Goal: Task Accomplishment & Management: Use online tool/utility

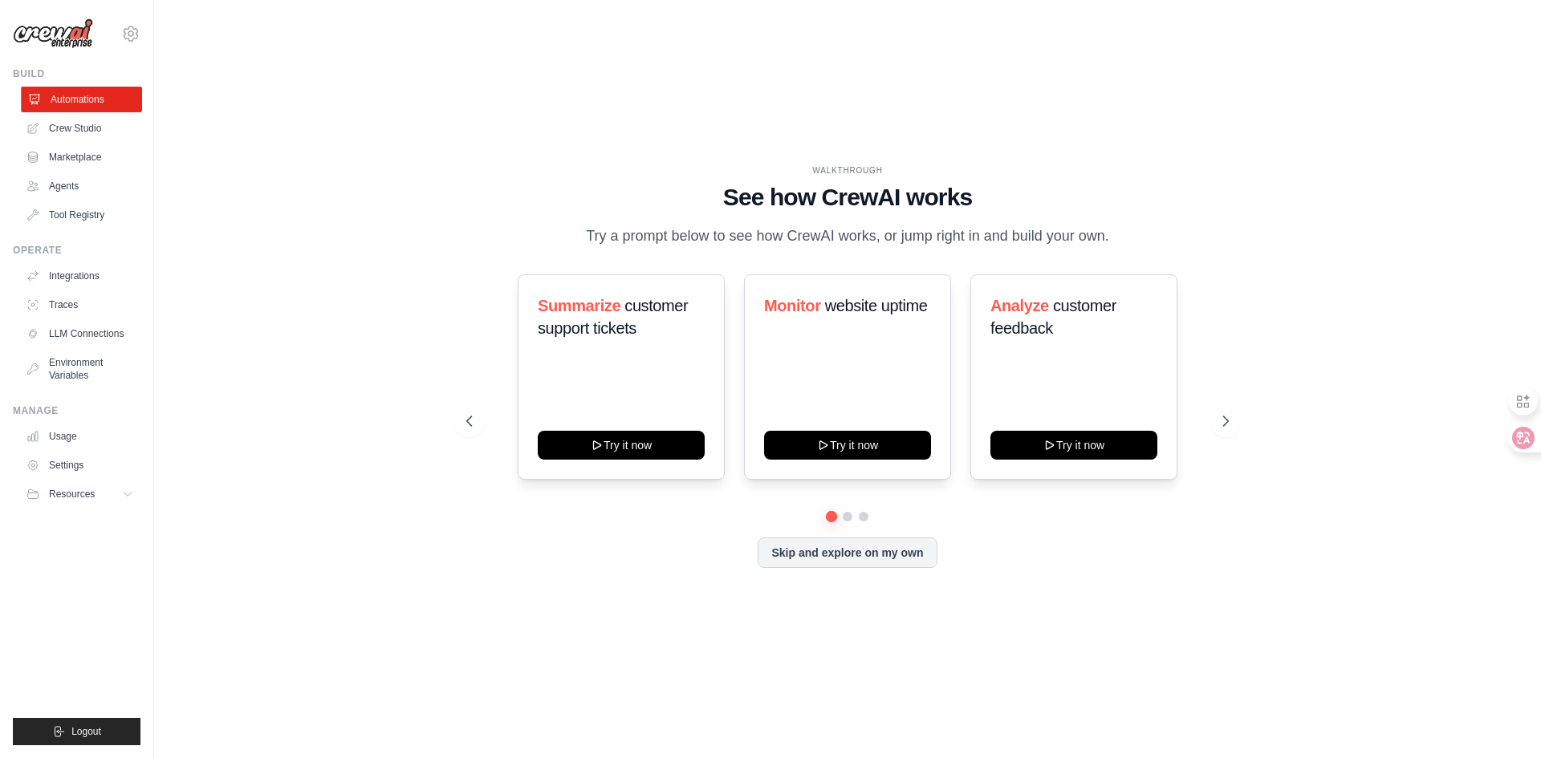
click at [109, 105] on link "Automations" at bounding box center [81, 100] width 121 height 26
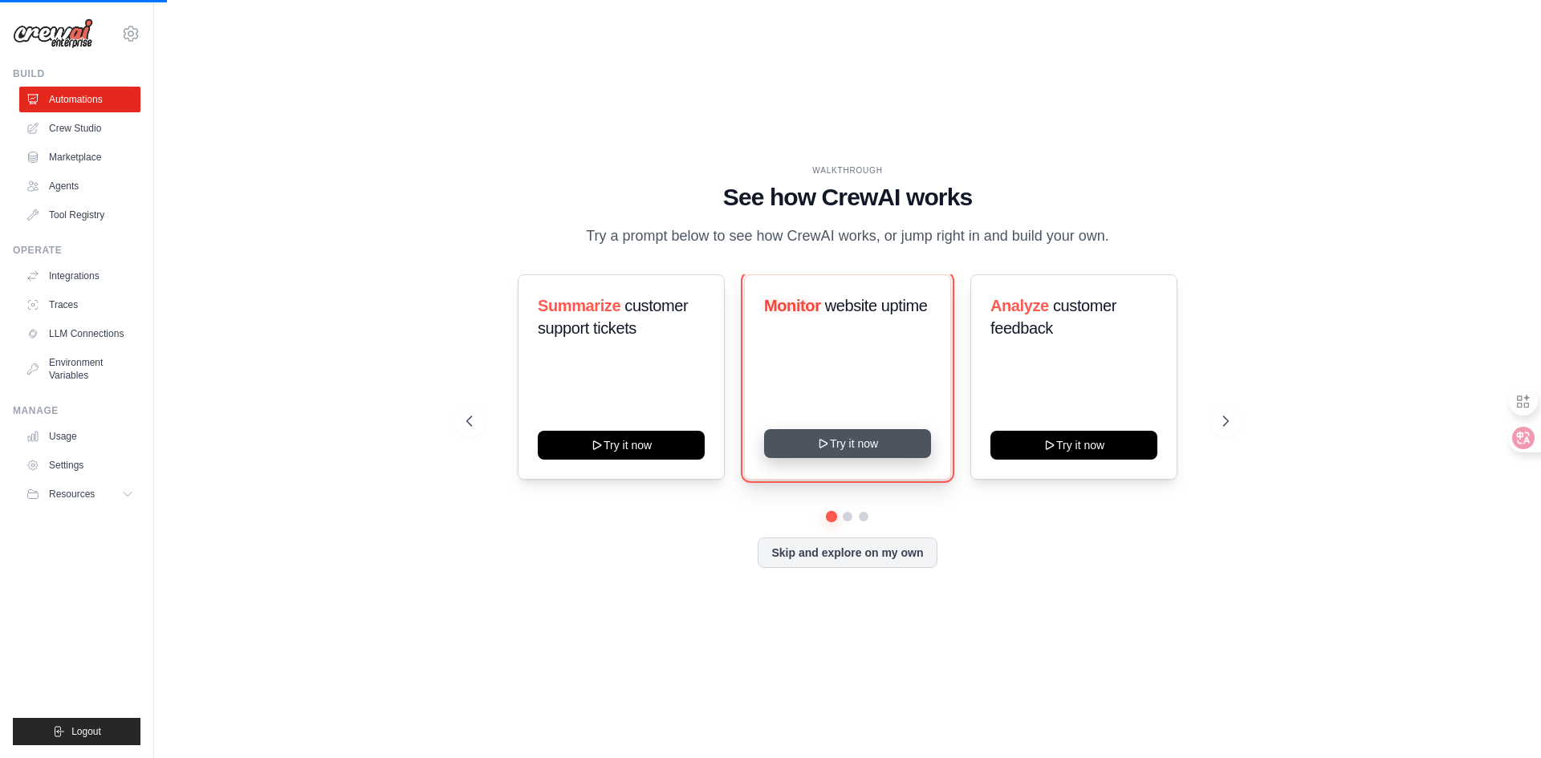
click at [875, 458] on button "Try it now" at bounding box center [847, 443] width 167 height 29
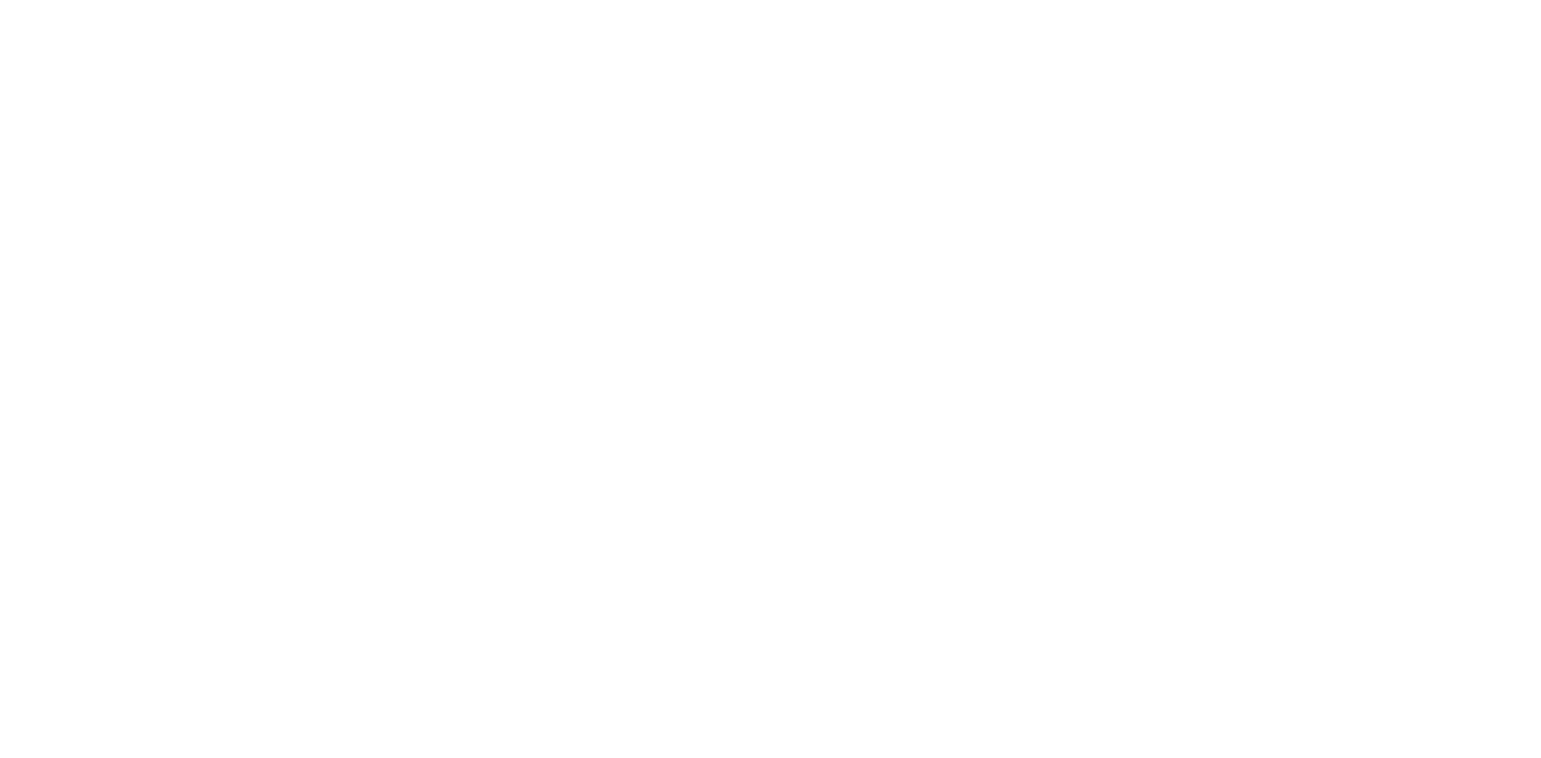
click at [842, 0] on html at bounding box center [770, 0] width 1541 height 0
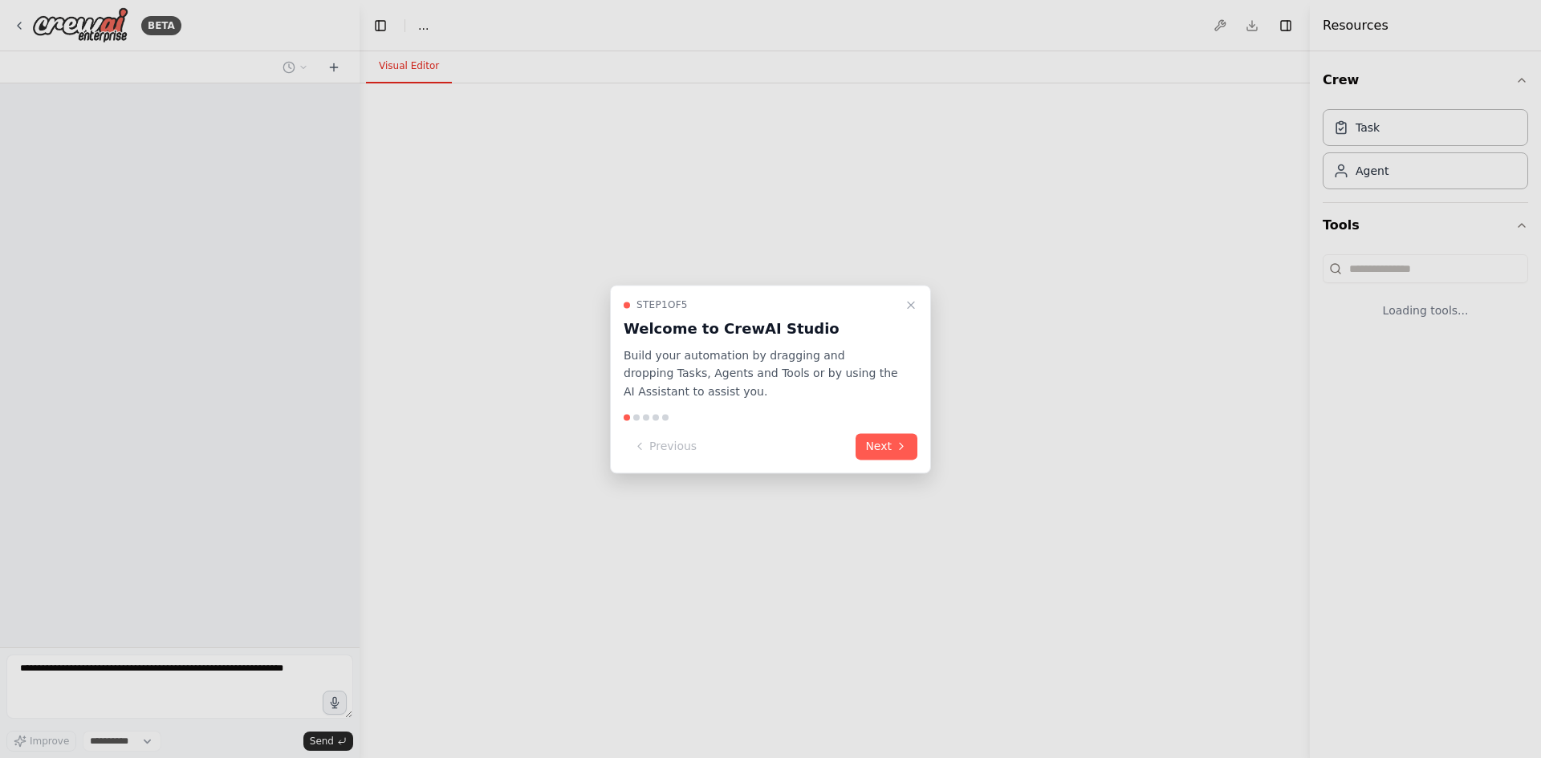
select select "****"
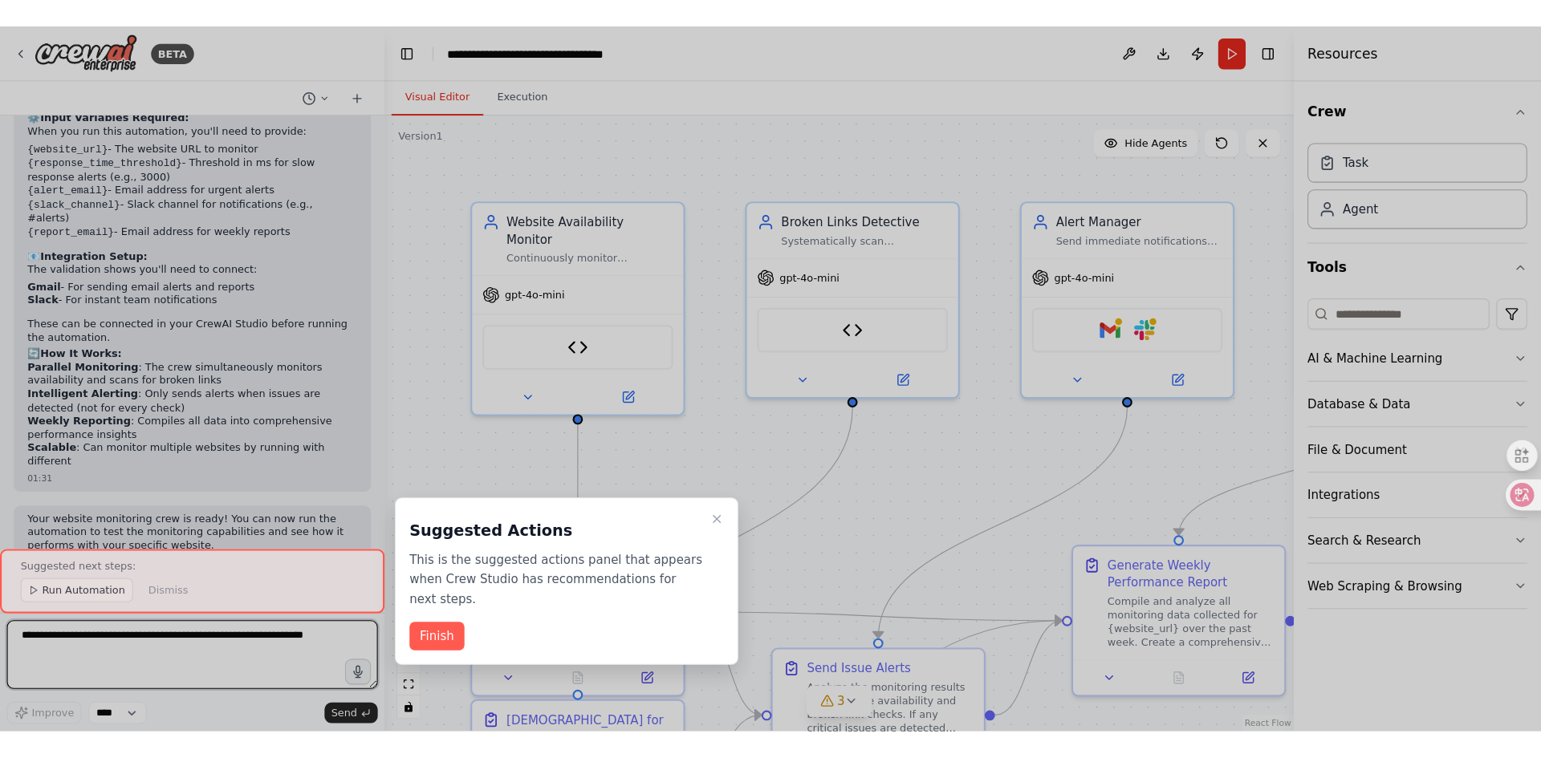
scroll to position [2555, 0]
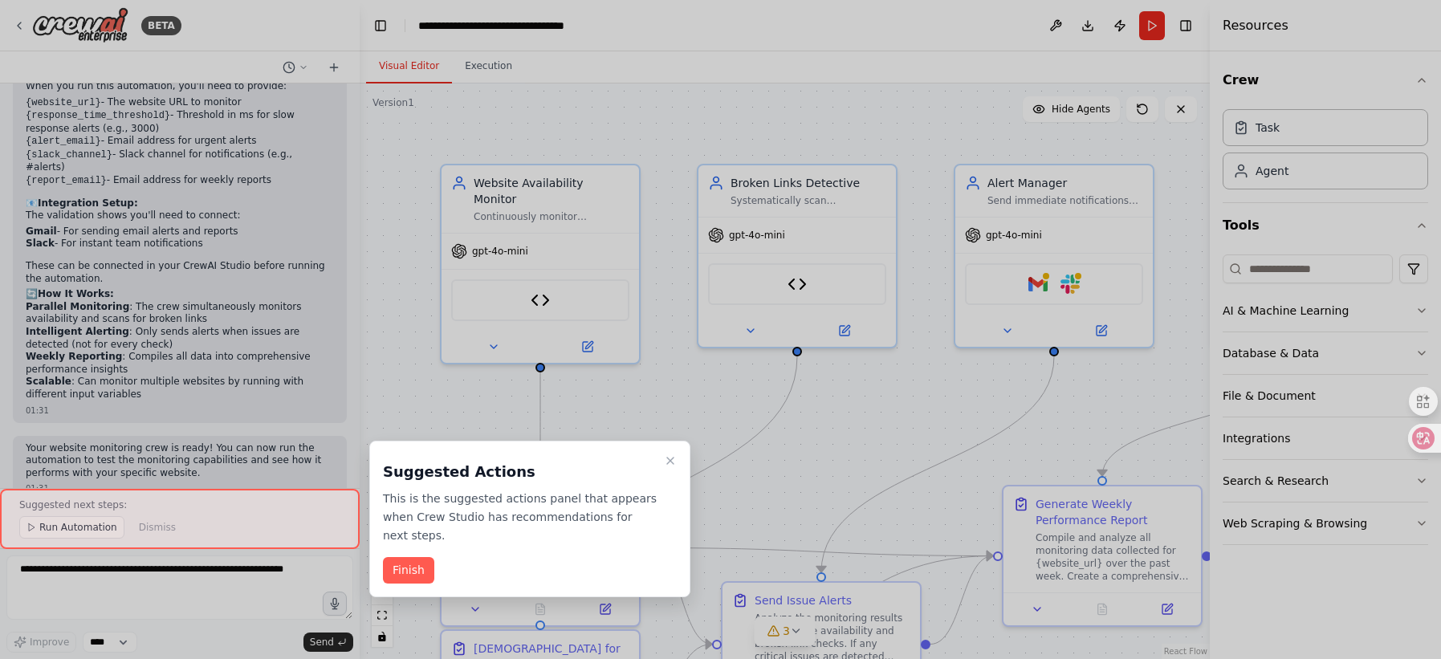
click at [710, 407] on div at bounding box center [720, 329] width 1441 height 659
click at [426, 563] on button "Finish" at bounding box center [408, 570] width 51 height 26
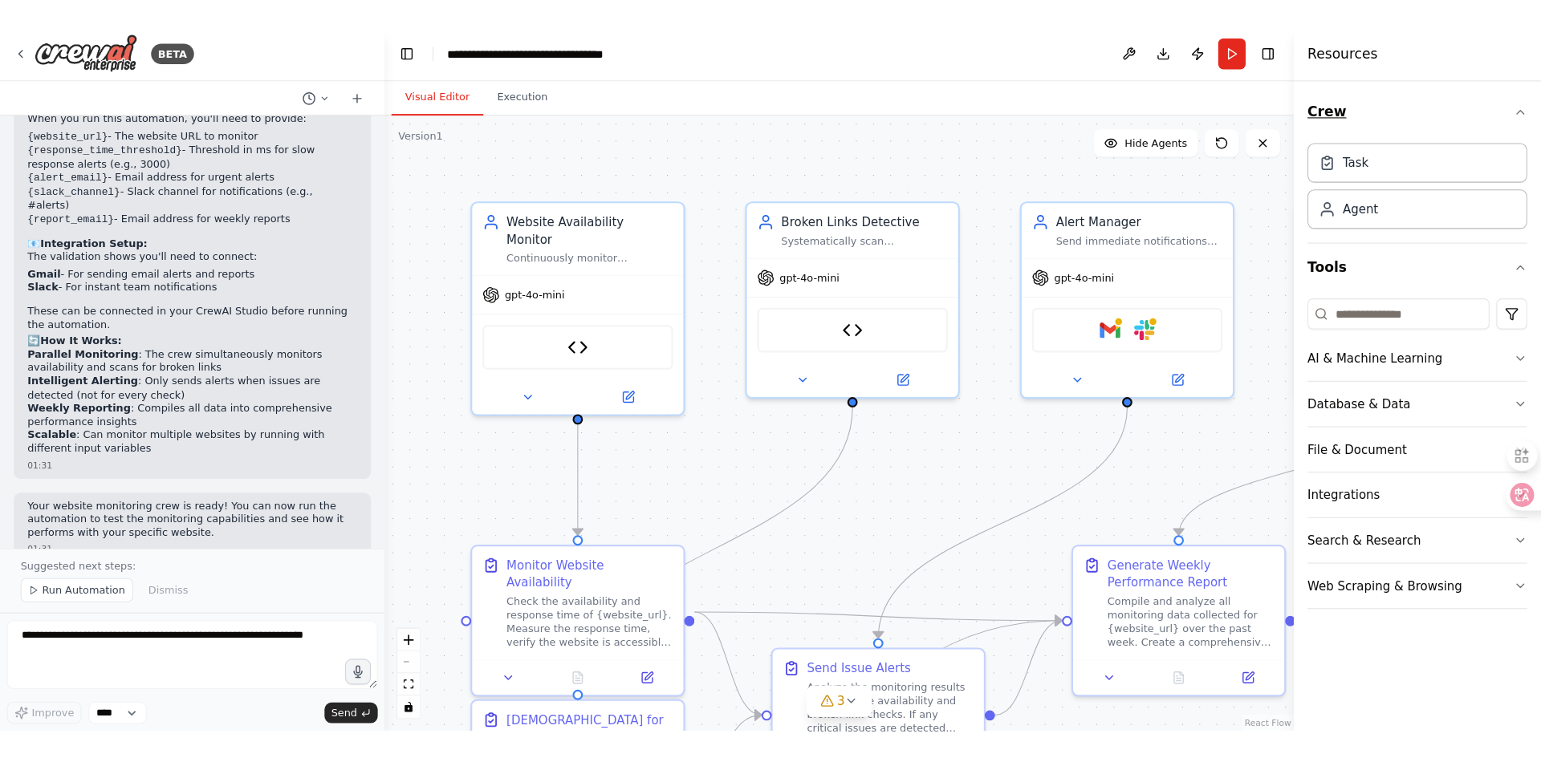
scroll to position [2455, 0]
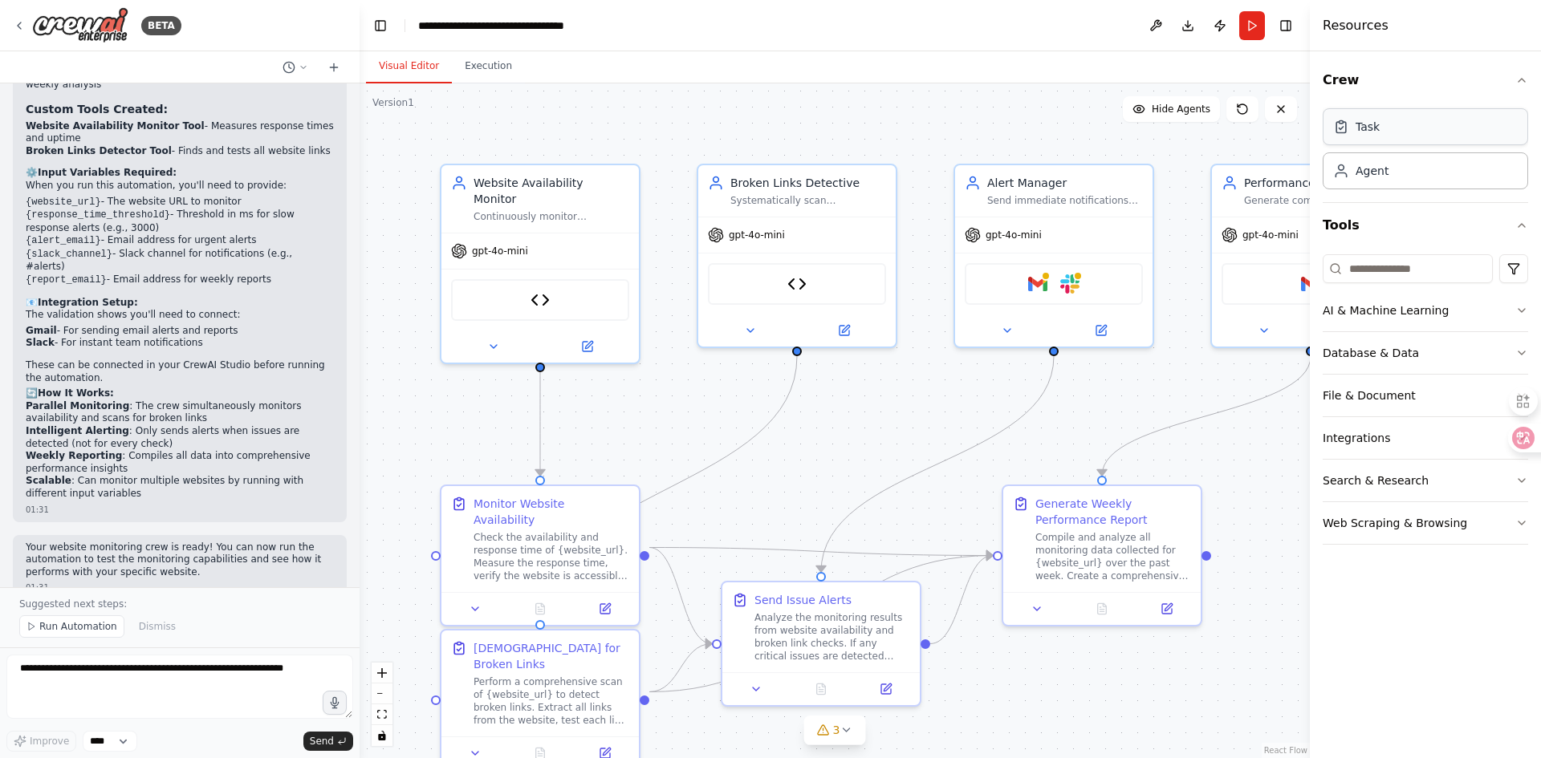
click at [1416, 140] on div "Task" at bounding box center [1425, 126] width 205 height 37
click at [1394, 169] on div "Agent" at bounding box center [1425, 170] width 205 height 37
click at [1400, 145] on div "Task Agent" at bounding box center [1425, 146] width 205 height 87
click at [1363, 89] on button "Crew" at bounding box center [1425, 80] width 205 height 45
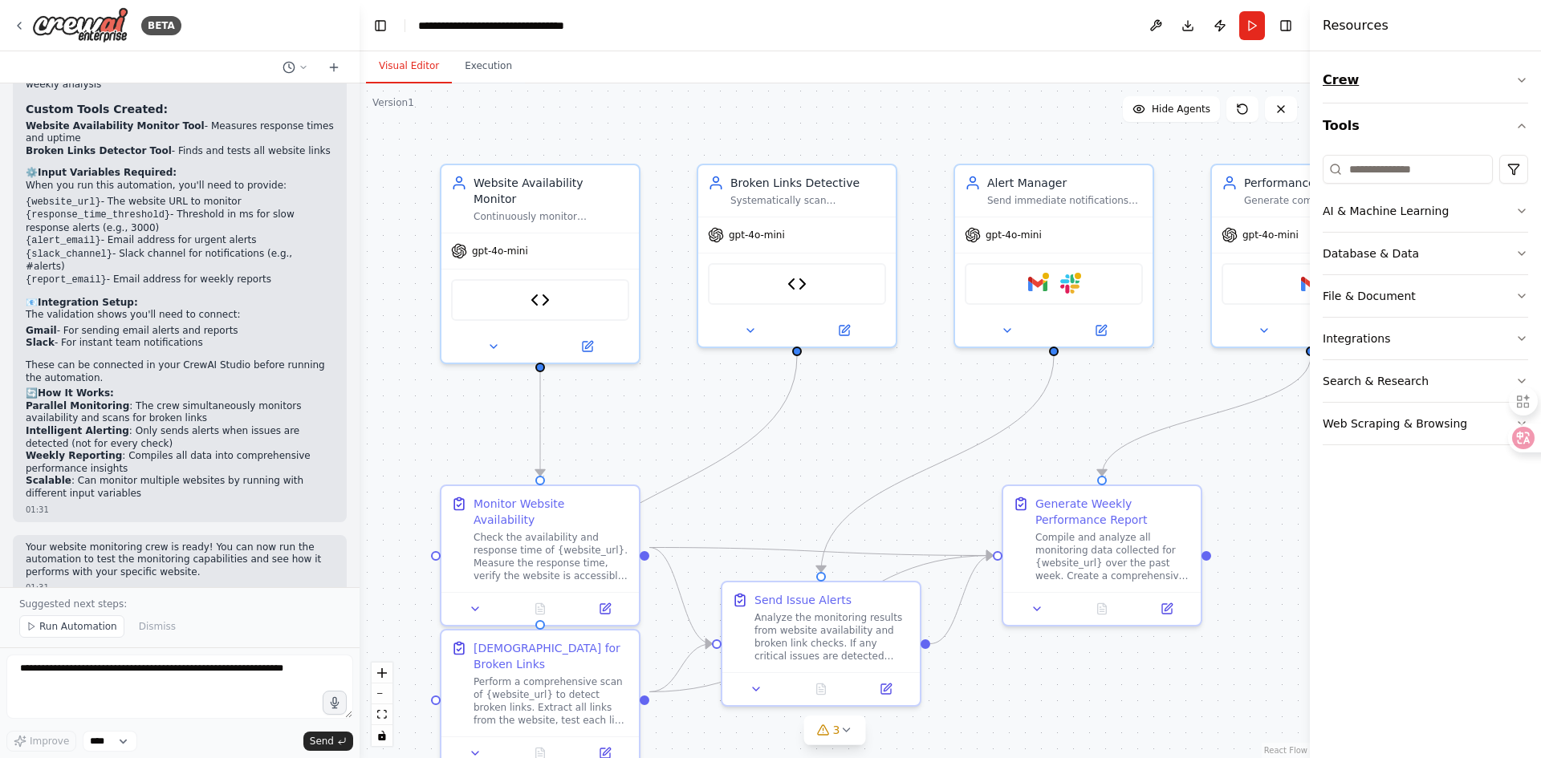
click at [1356, 86] on button "Crew" at bounding box center [1425, 80] width 205 height 45
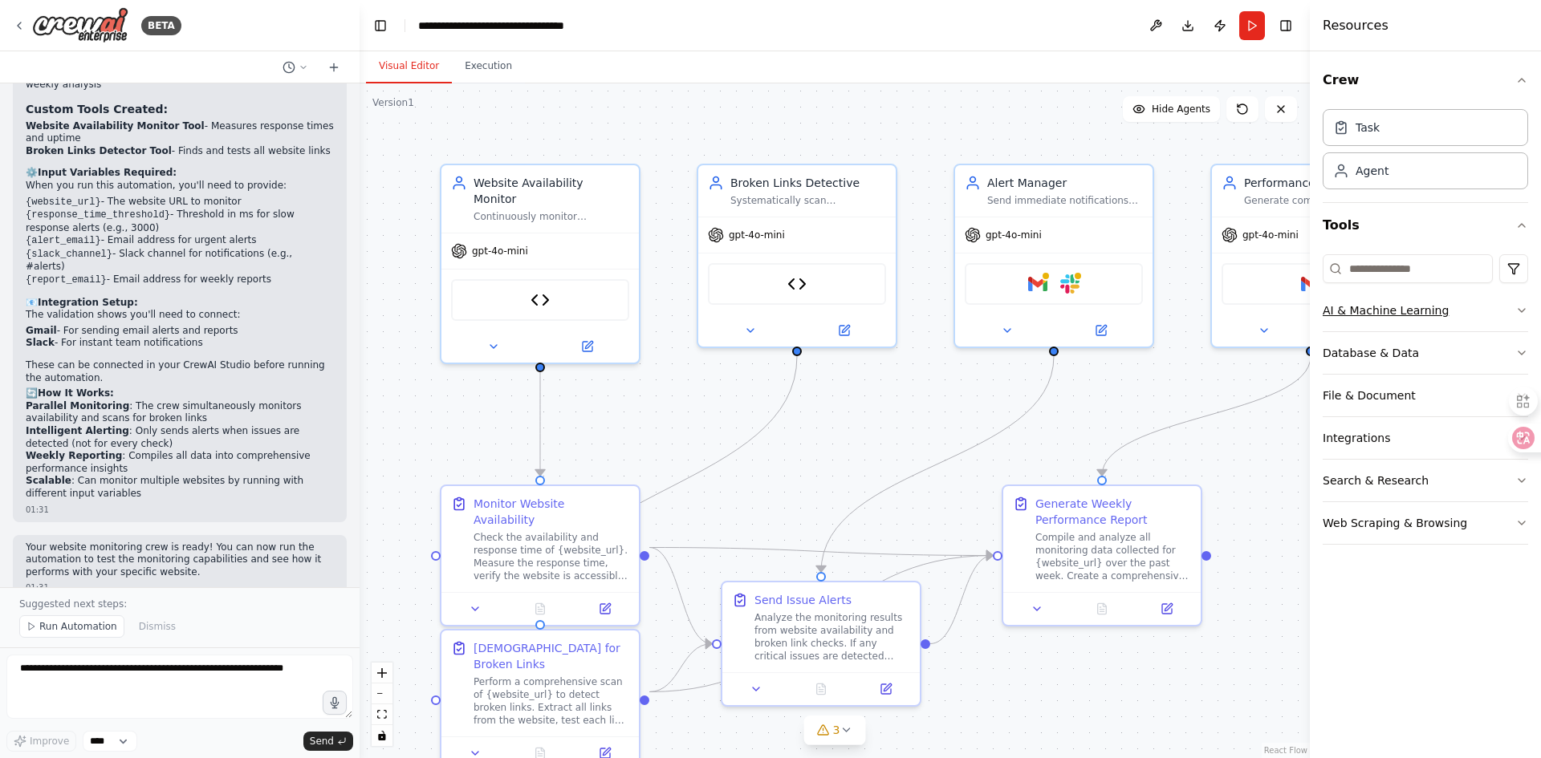
click at [1411, 317] on button "AI & Machine Learning" at bounding box center [1425, 311] width 205 height 42
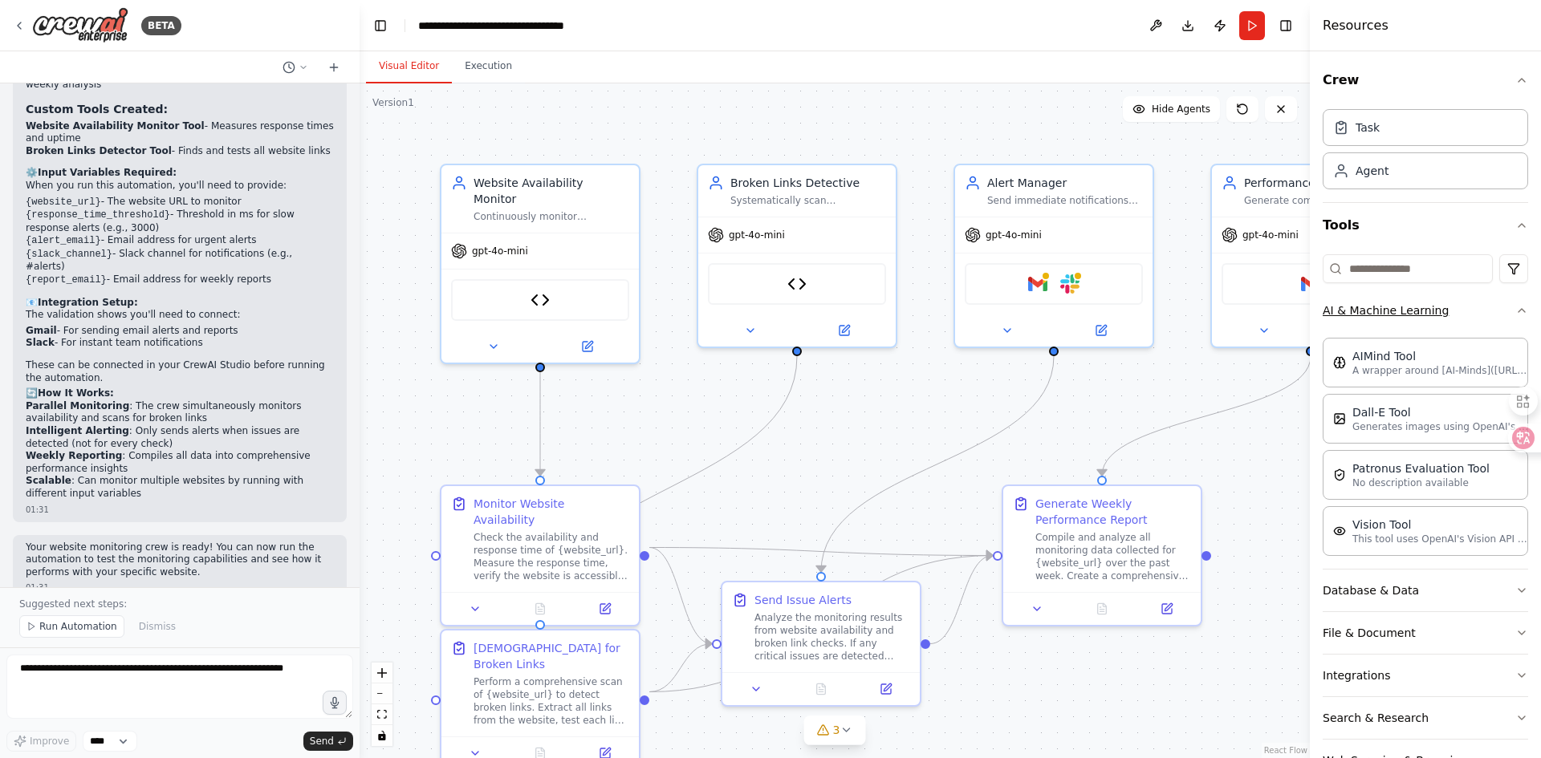
click at [1504, 319] on button "AI & Machine Learning" at bounding box center [1425, 311] width 205 height 42
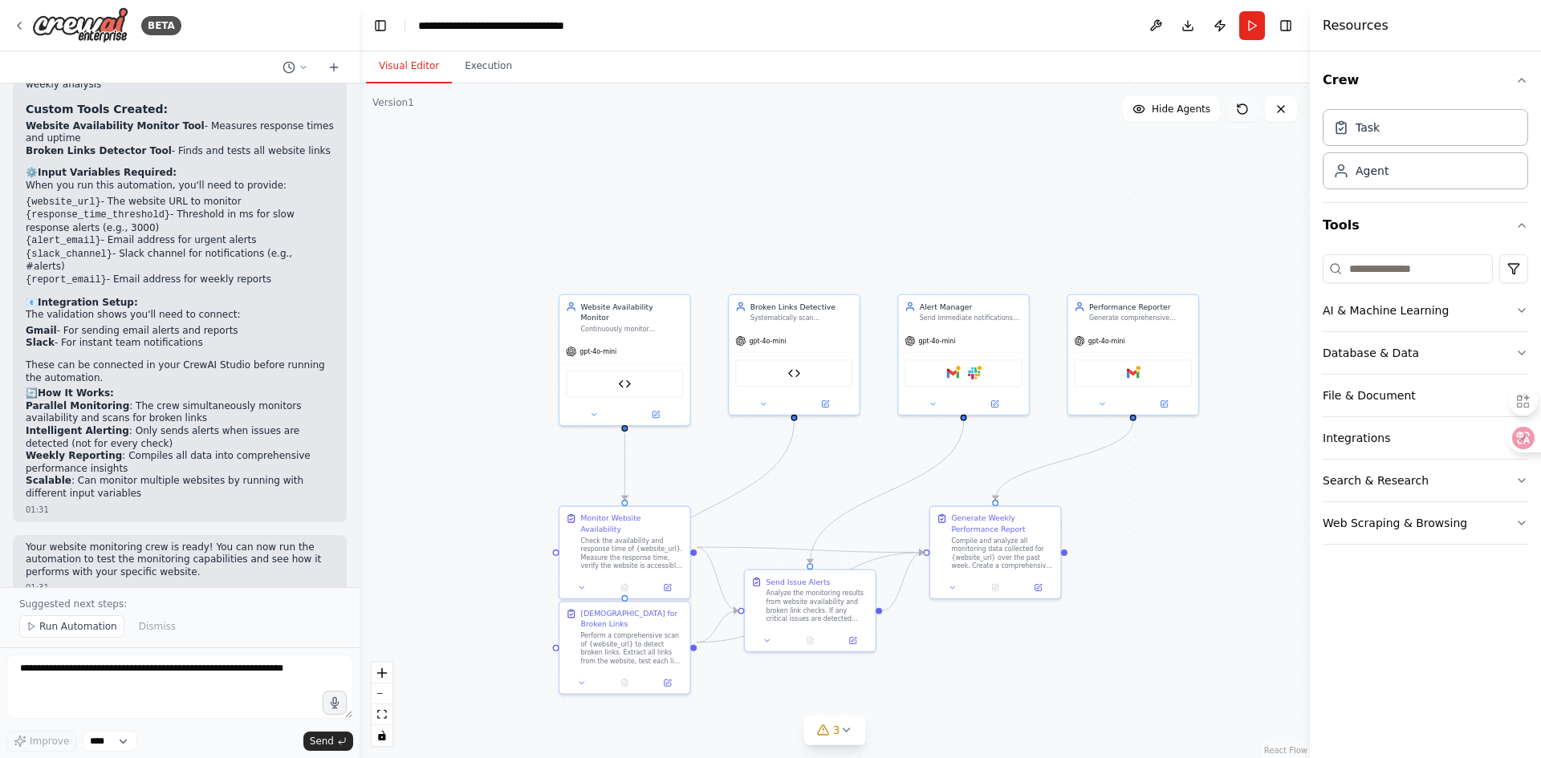
click at [1252, 108] on button at bounding box center [1242, 109] width 32 height 26
click at [1246, 108] on icon at bounding box center [1242, 109] width 13 height 13
click at [496, 79] on button "Execution" at bounding box center [488, 67] width 73 height 34
click at [428, 75] on button "Visual Editor" at bounding box center [409, 67] width 86 height 34
click at [177, 687] on textarea at bounding box center [179, 687] width 347 height 64
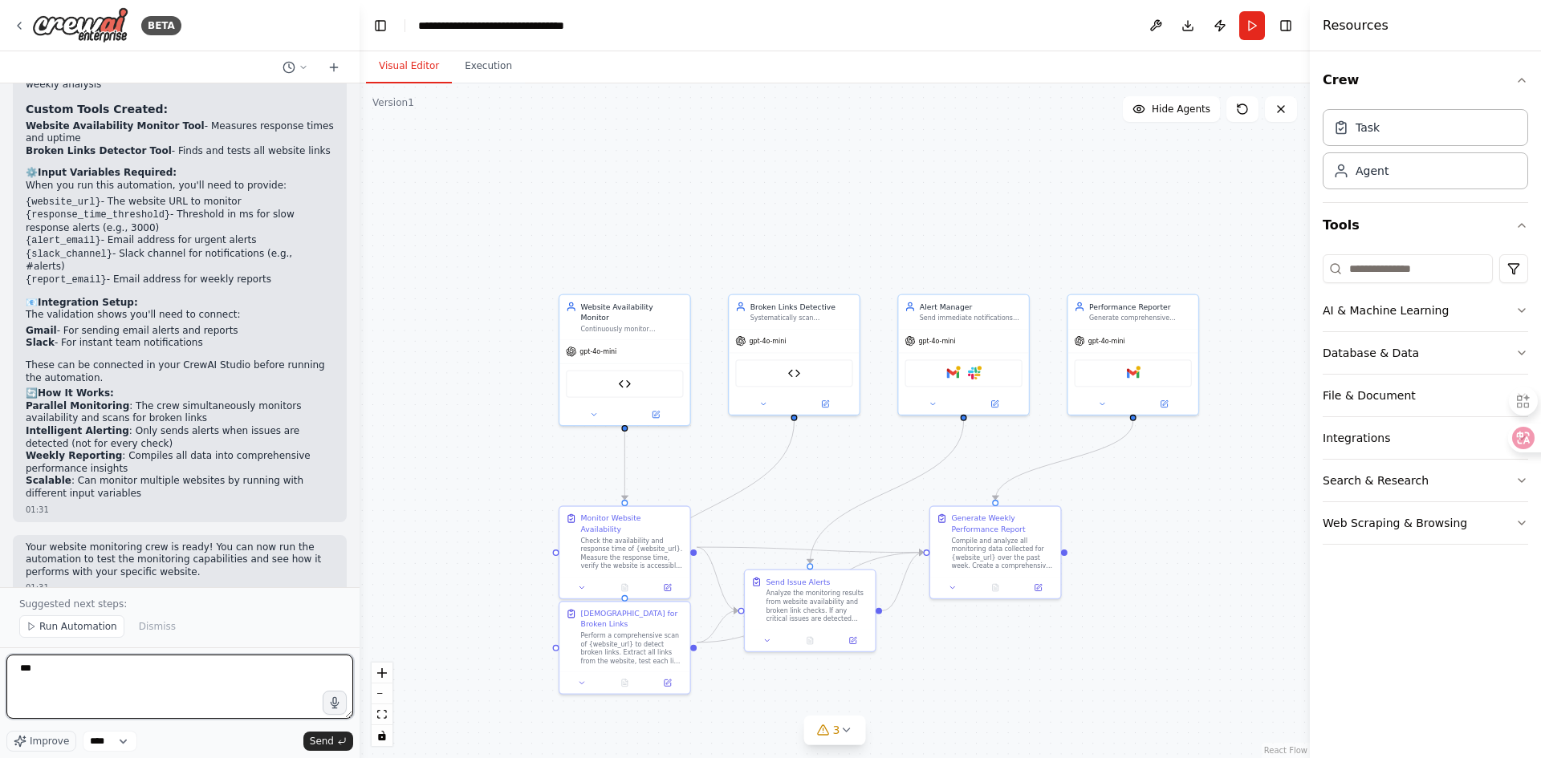
type textarea "****"
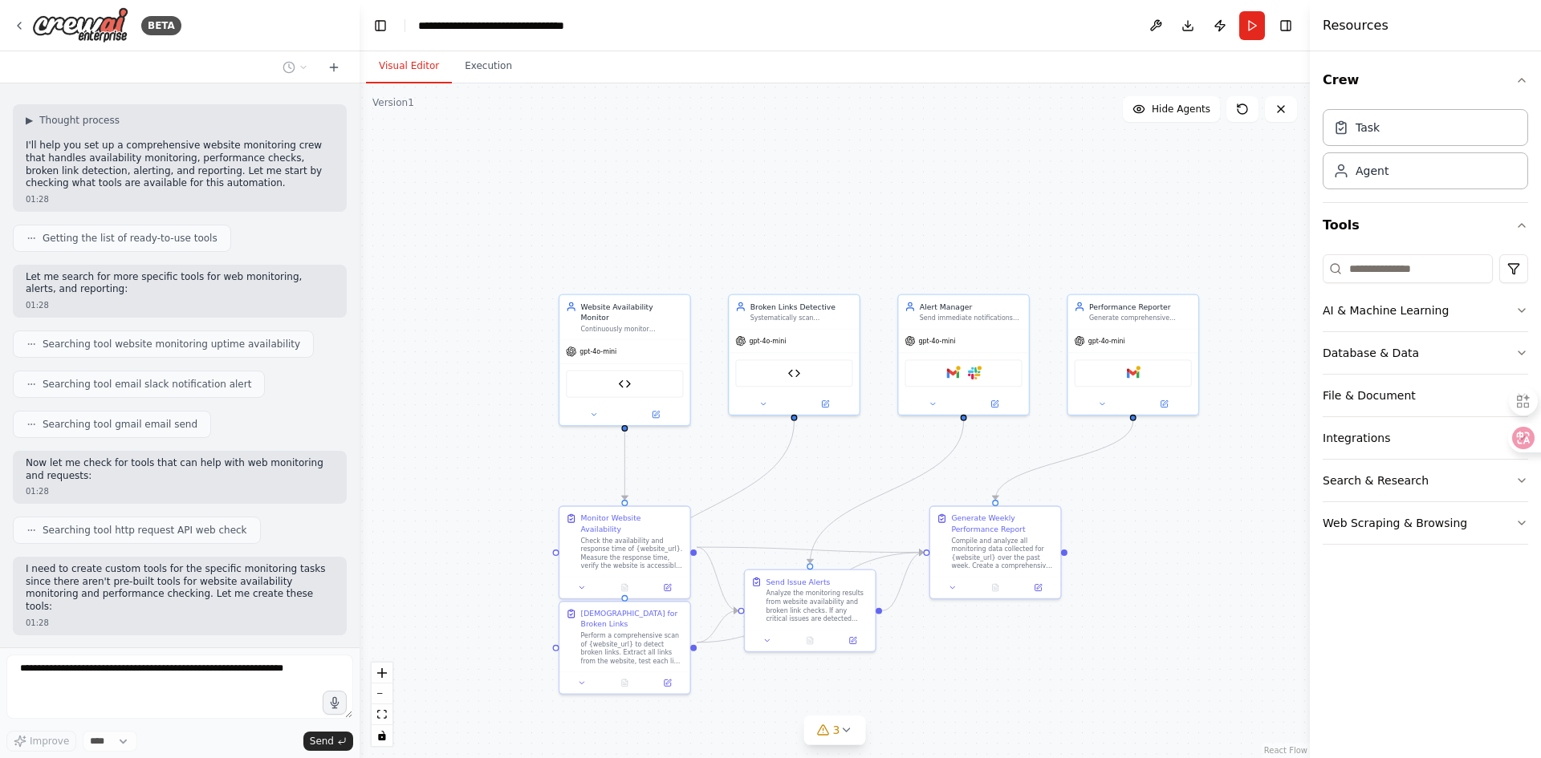
scroll to position [0, 0]
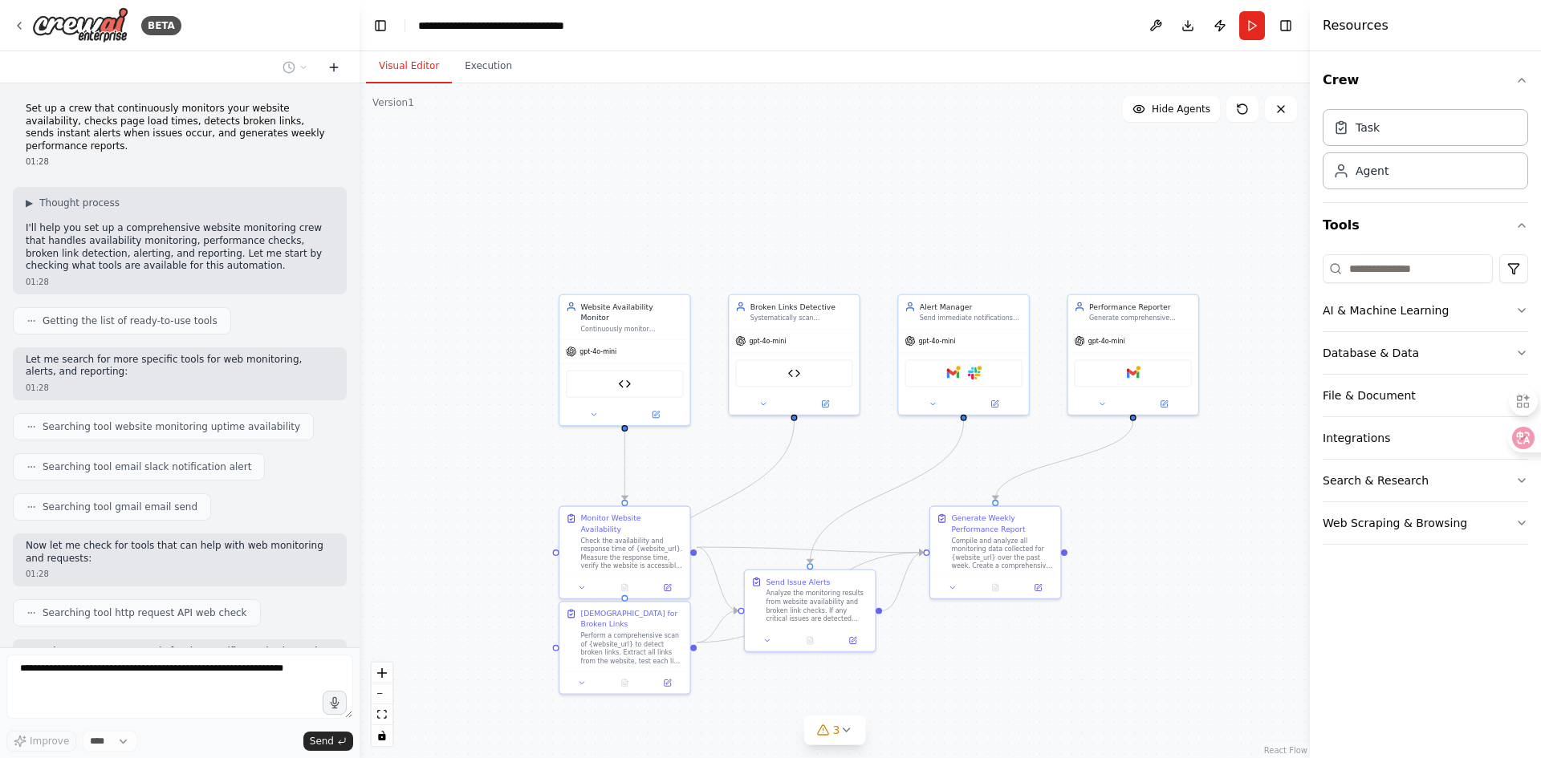
click at [331, 65] on icon at bounding box center [333, 67] width 13 height 13
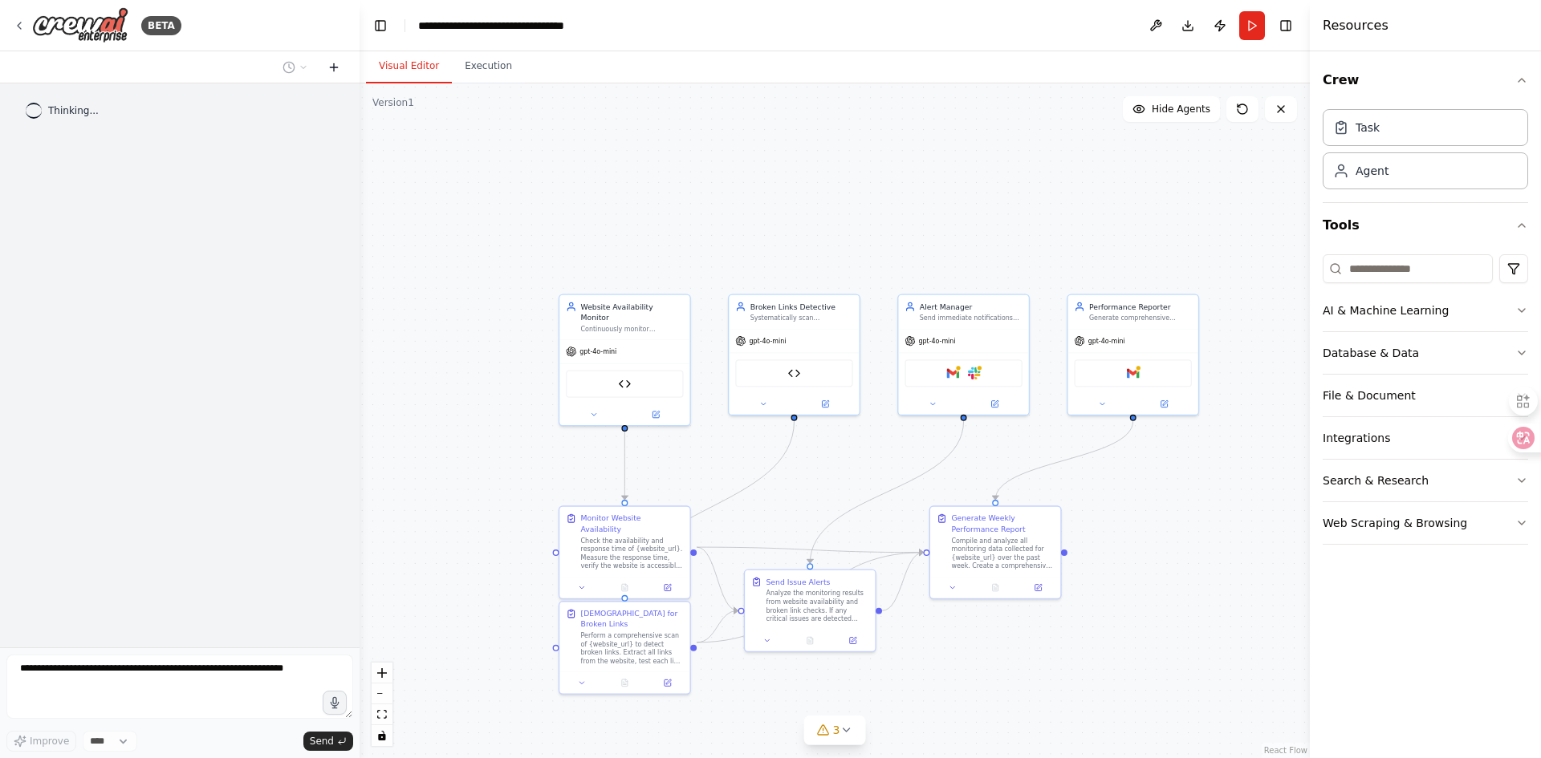
click at [332, 66] on icon at bounding box center [333, 67] width 13 height 13
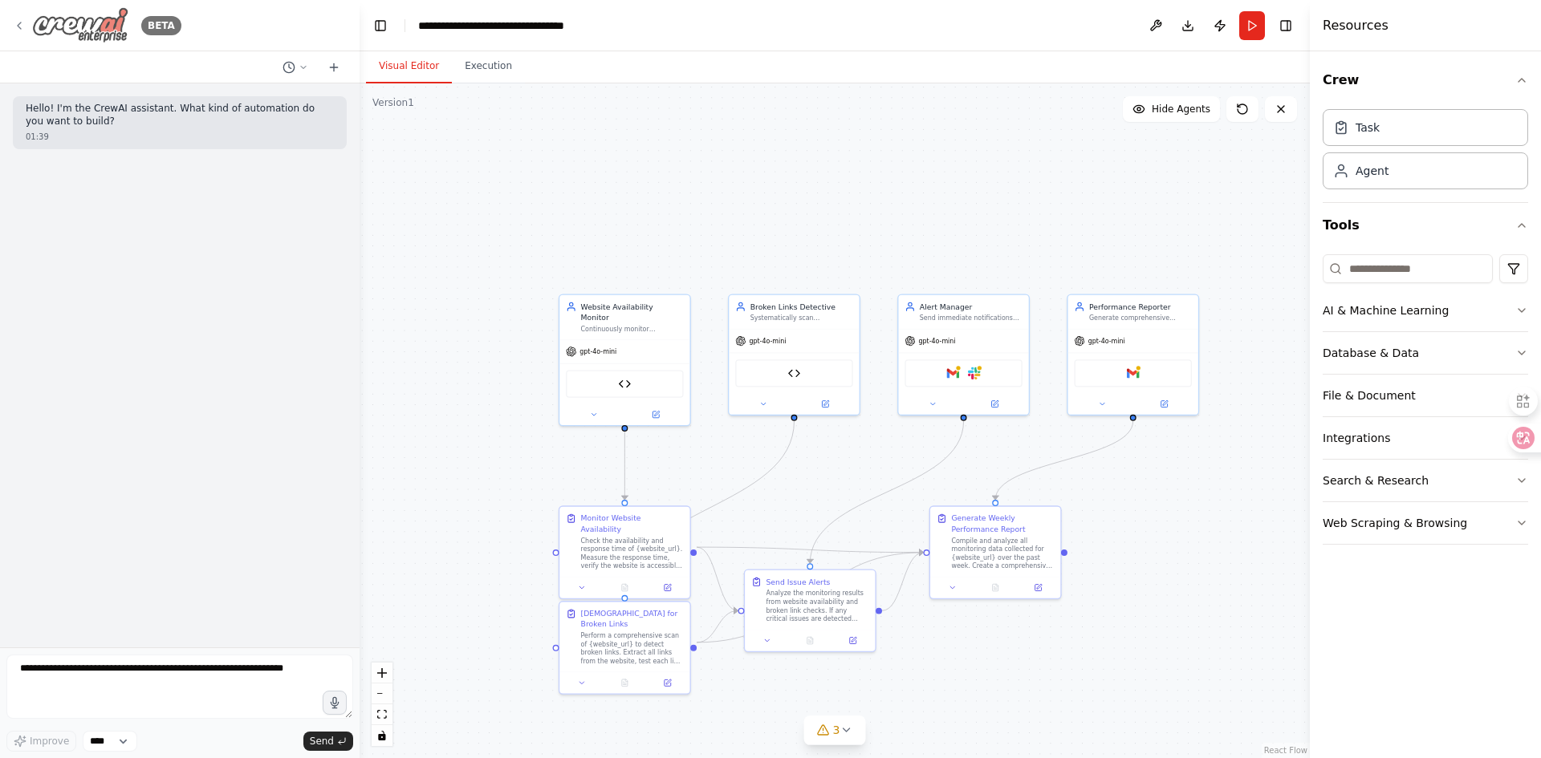
click at [14, 27] on icon at bounding box center [19, 25] width 13 height 13
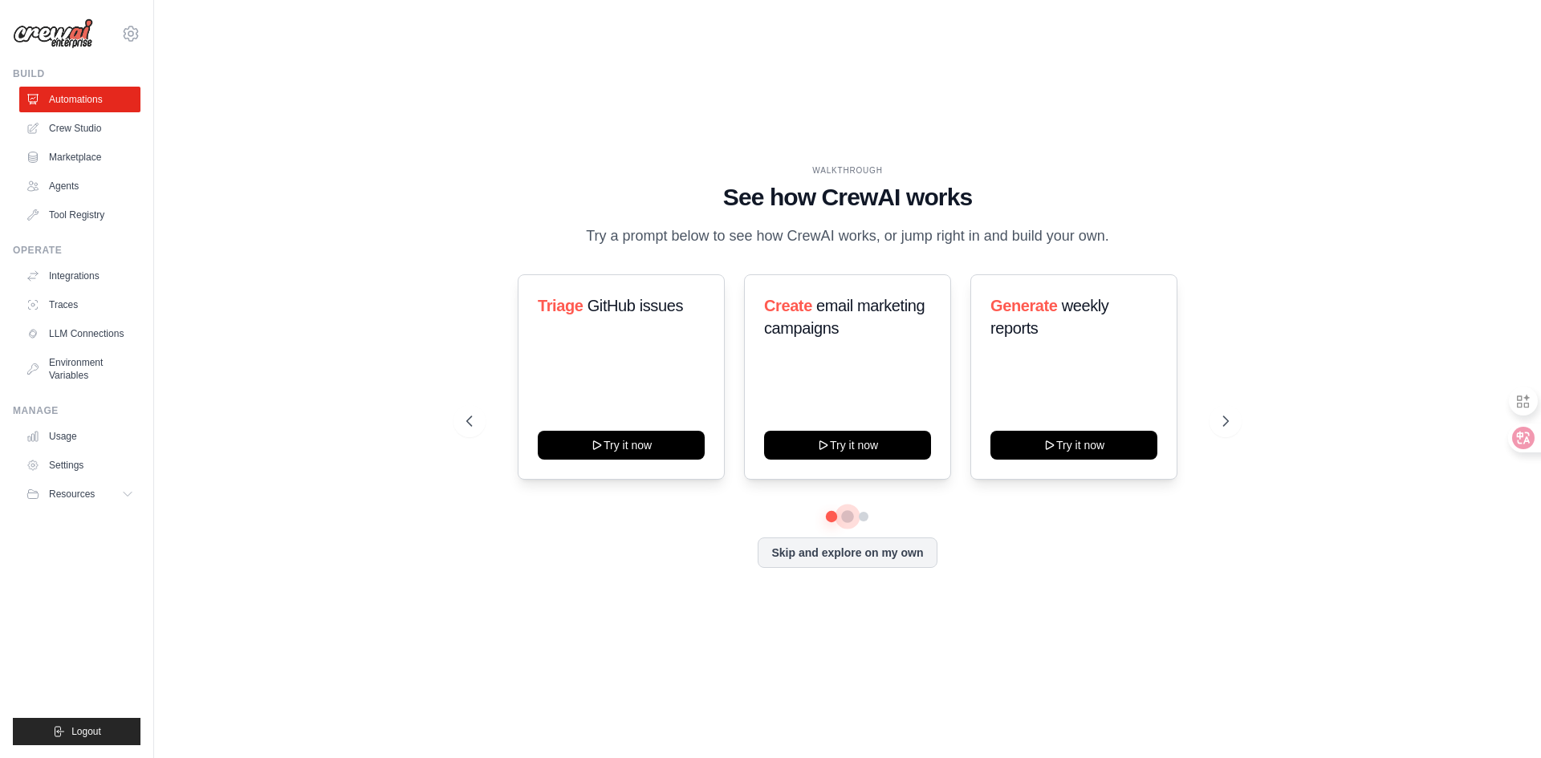
click at [848, 523] on button at bounding box center [847, 516] width 13 height 13
click at [914, 567] on button "Skip and explore on my own" at bounding box center [847, 551] width 179 height 30
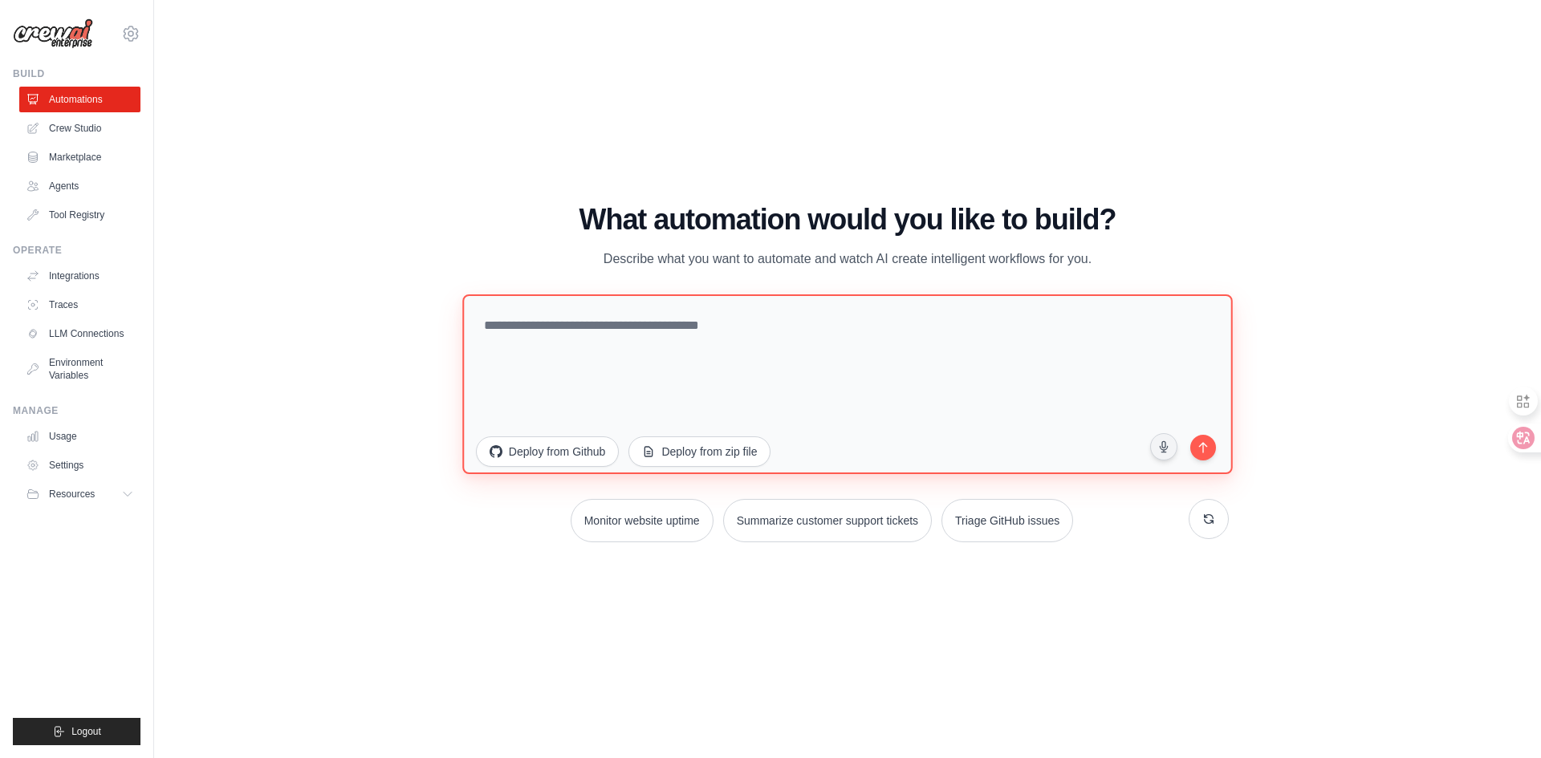
click at [738, 311] on textarea at bounding box center [847, 384] width 770 height 180
type textarea "***"
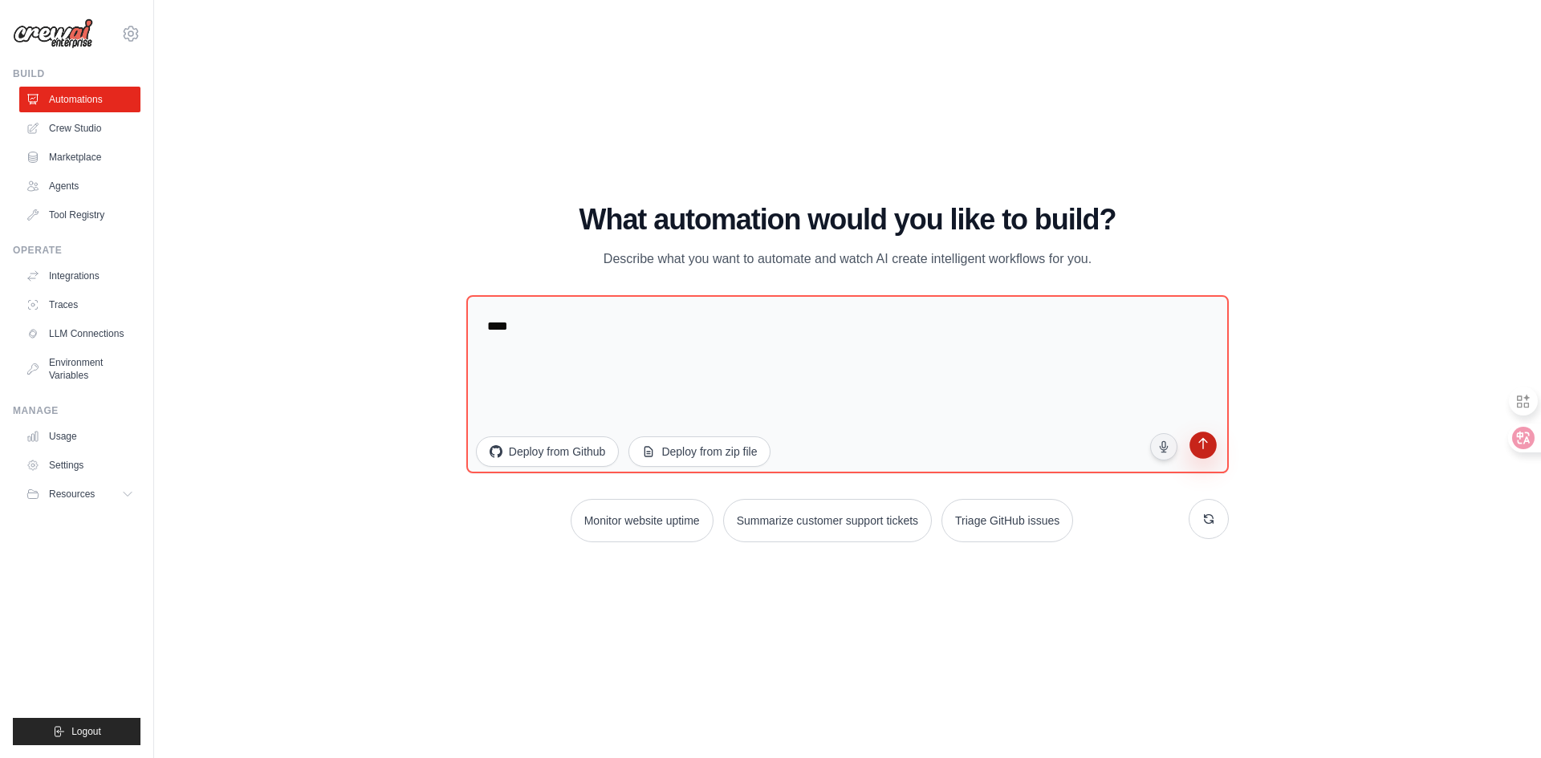
click at [1207, 443] on icon "submit" at bounding box center [1203, 445] width 9 height 11
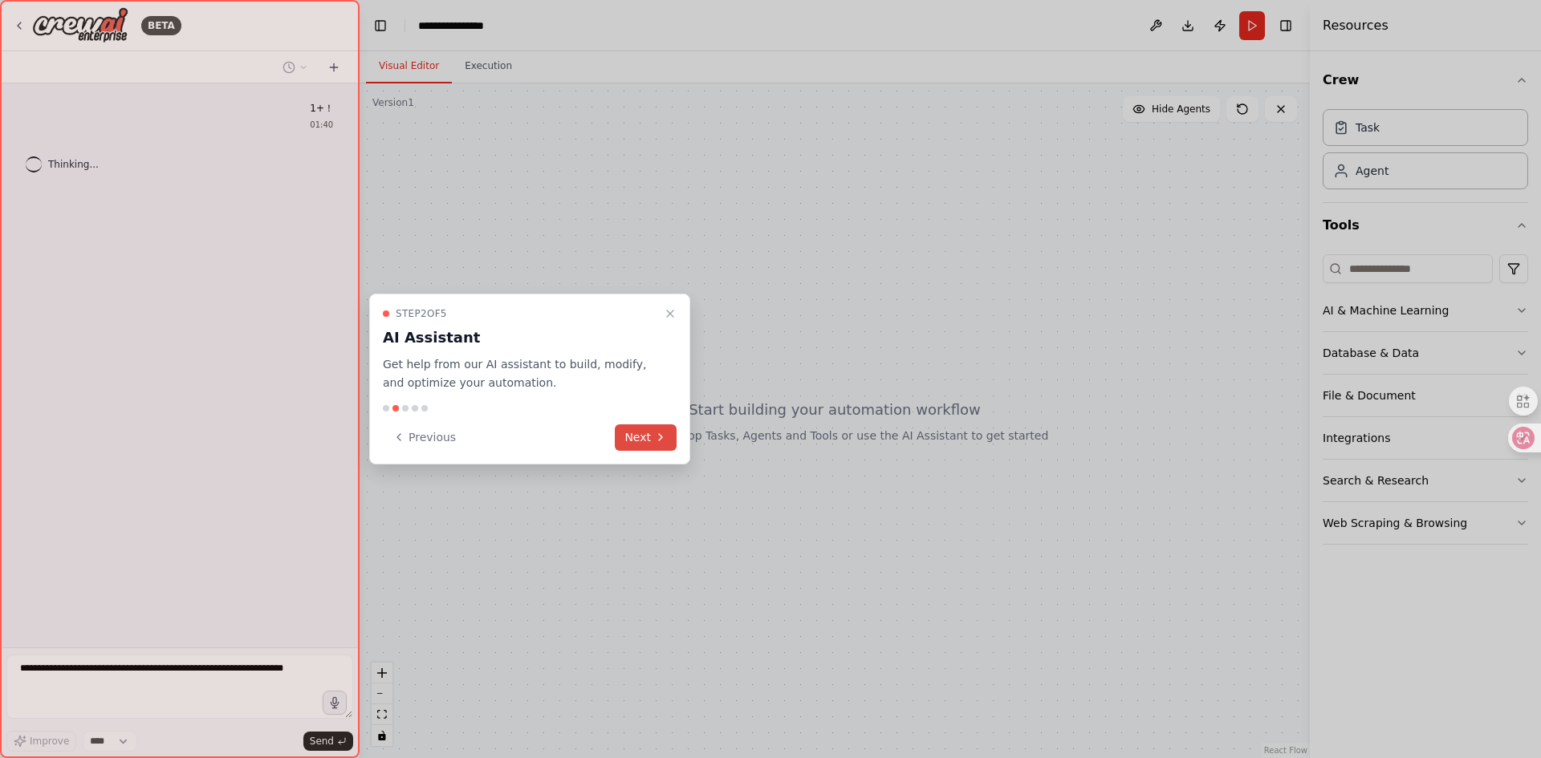
click at [646, 433] on button "Next" at bounding box center [646, 438] width 62 height 26
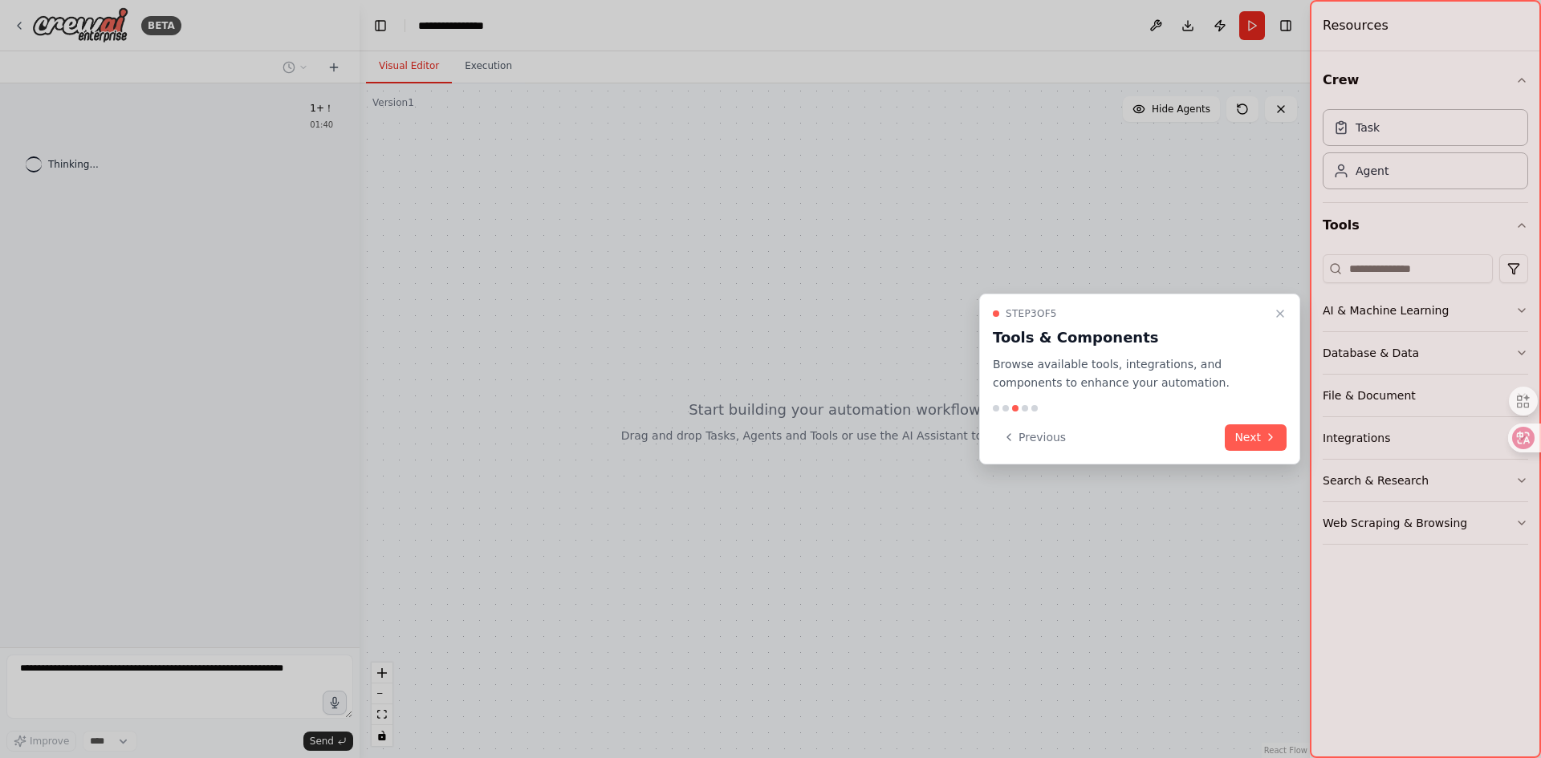
click at [1222, 444] on div "Previous Next" at bounding box center [1140, 438] width 294 height 26
click at [1240, 444] on button "Next" at bounding box center [1256, 438] width 62 height 26
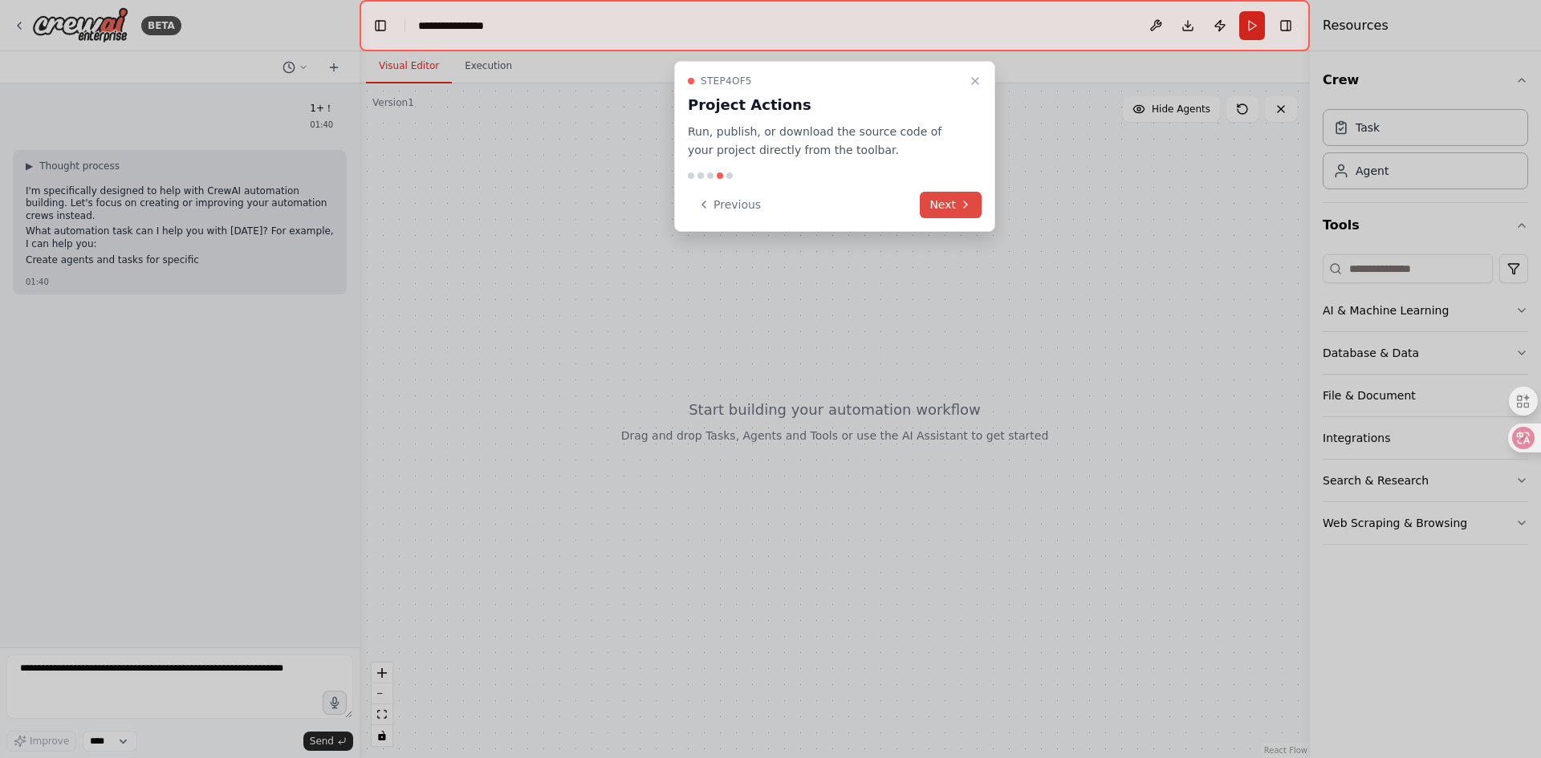
click at [957, 196] on button "Next" at bounding box center [951, 205] width 62 height 26
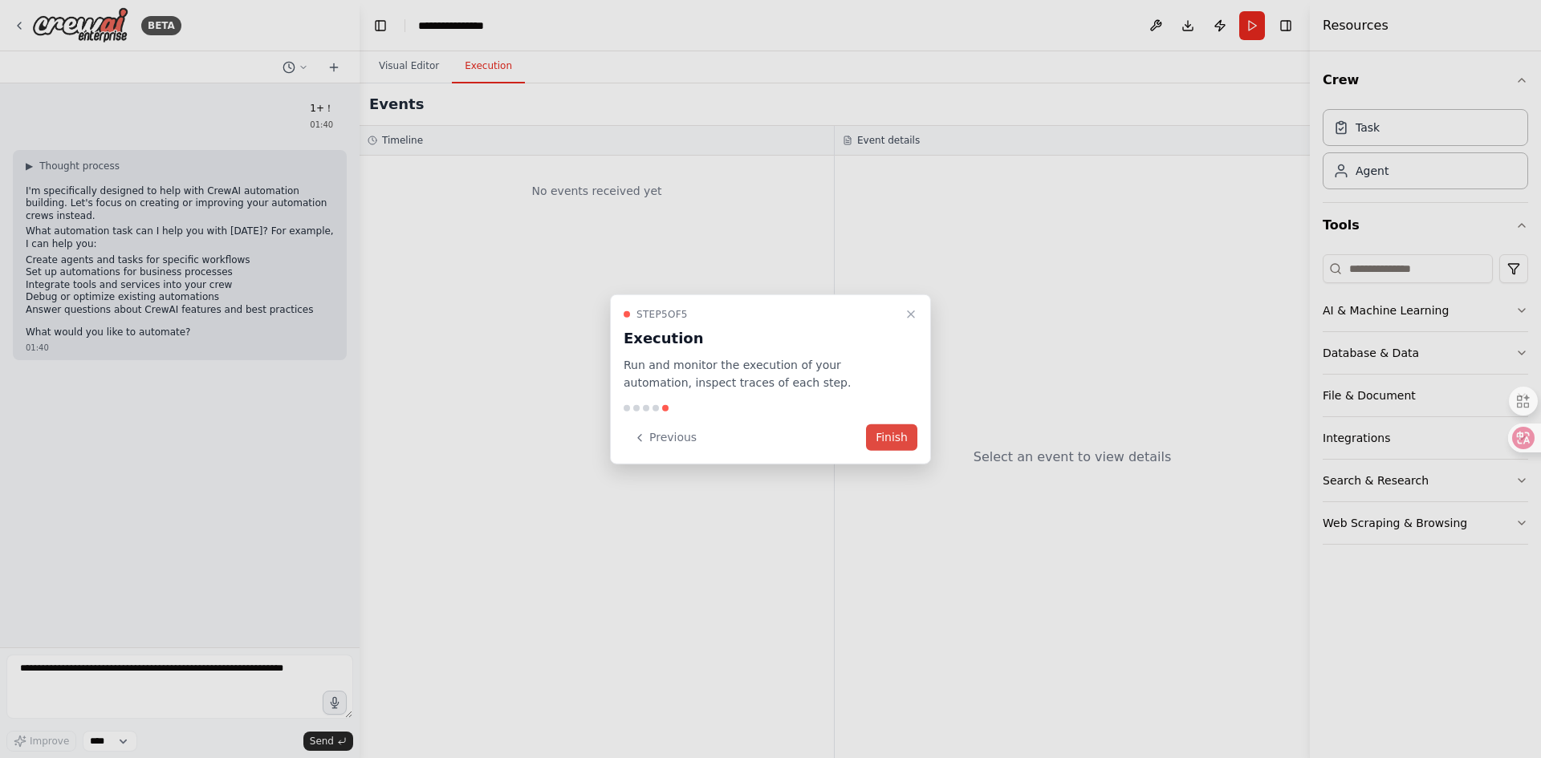
click at [904, 431] on button "Finish" at bounding box center [891, 438] width 51 height 26
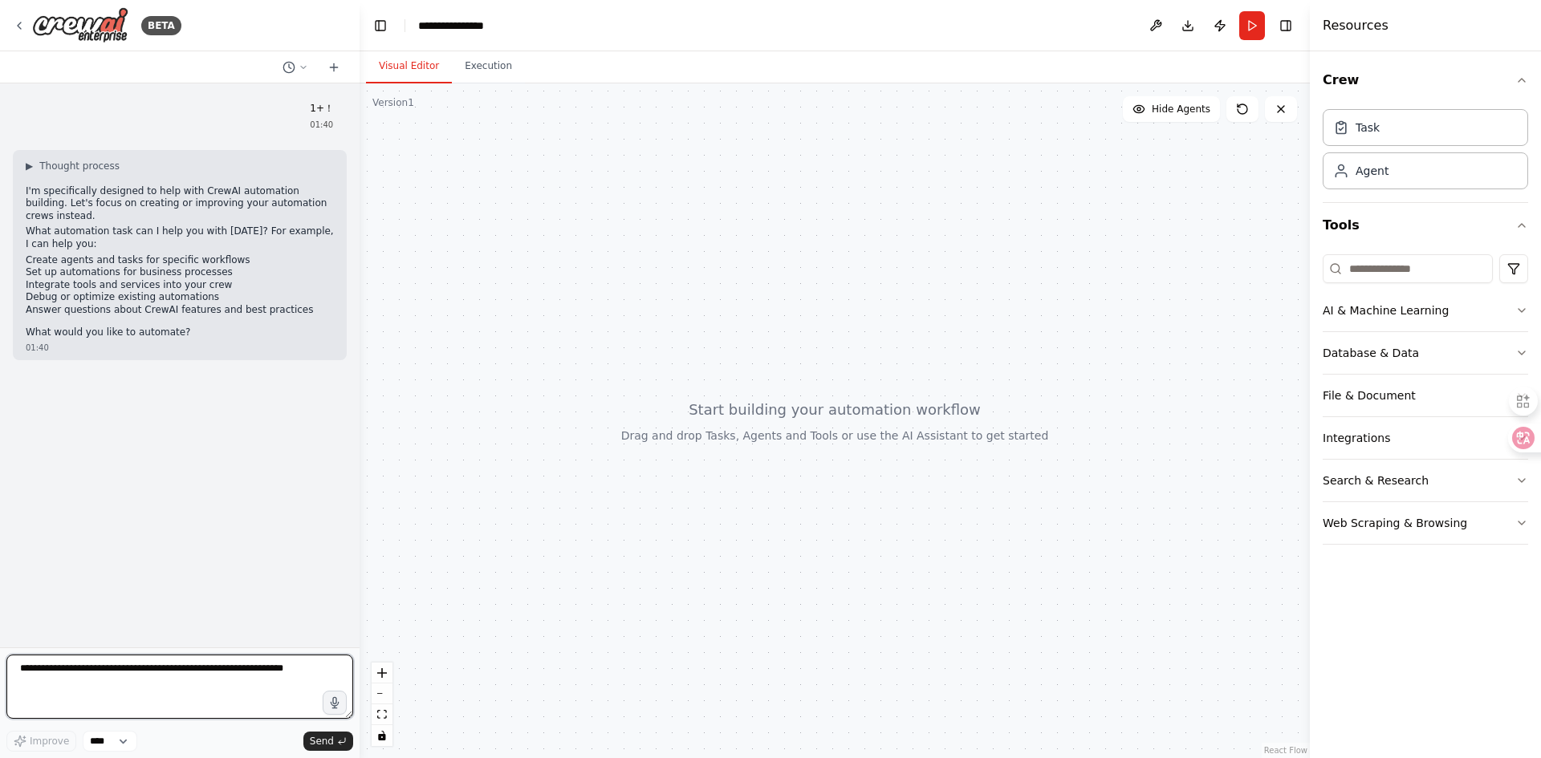
click at [252, 681] on textarea at bounding box center [179, 687] width 347 height 64
click at [242, 677] on textarea at bounding box center [179, 687] width 347 height 64
click at [308, 676] on textarea at bounding box center [179, 687] width 347 height 64
type textarea "***"
click at [726, 445] on div at bounding box center [835, 420] width 950 height 675
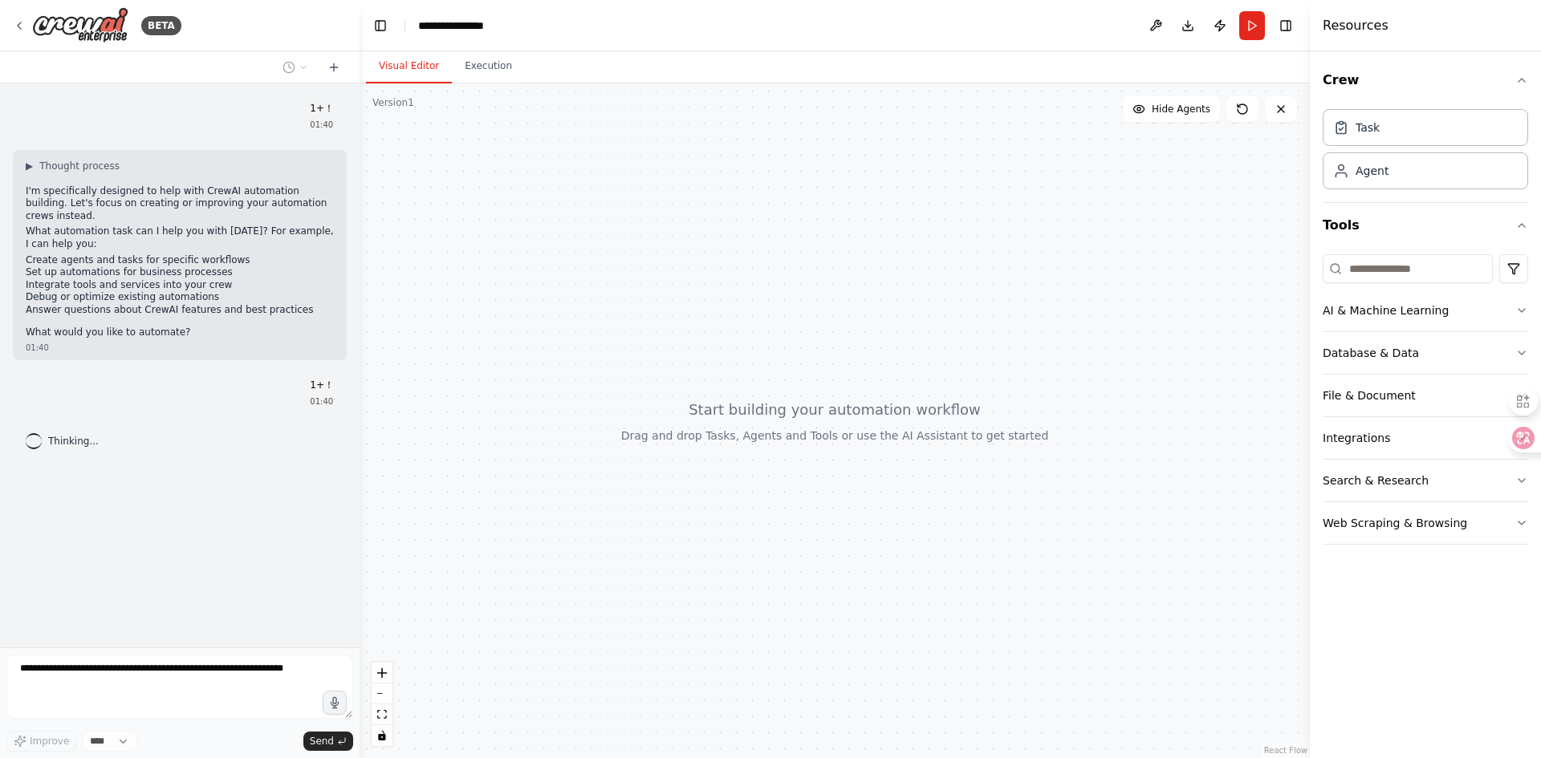
click at [777, 408] on div at bounding box center [835, 420] width 950 height 675
drag, startPoint x: 841, startPoint y: 284, endPoint x: 794, endPoint y: 386, distance: 112.4
click at [810, 405] on div at bounding box center [835, 420] width 950 height 675
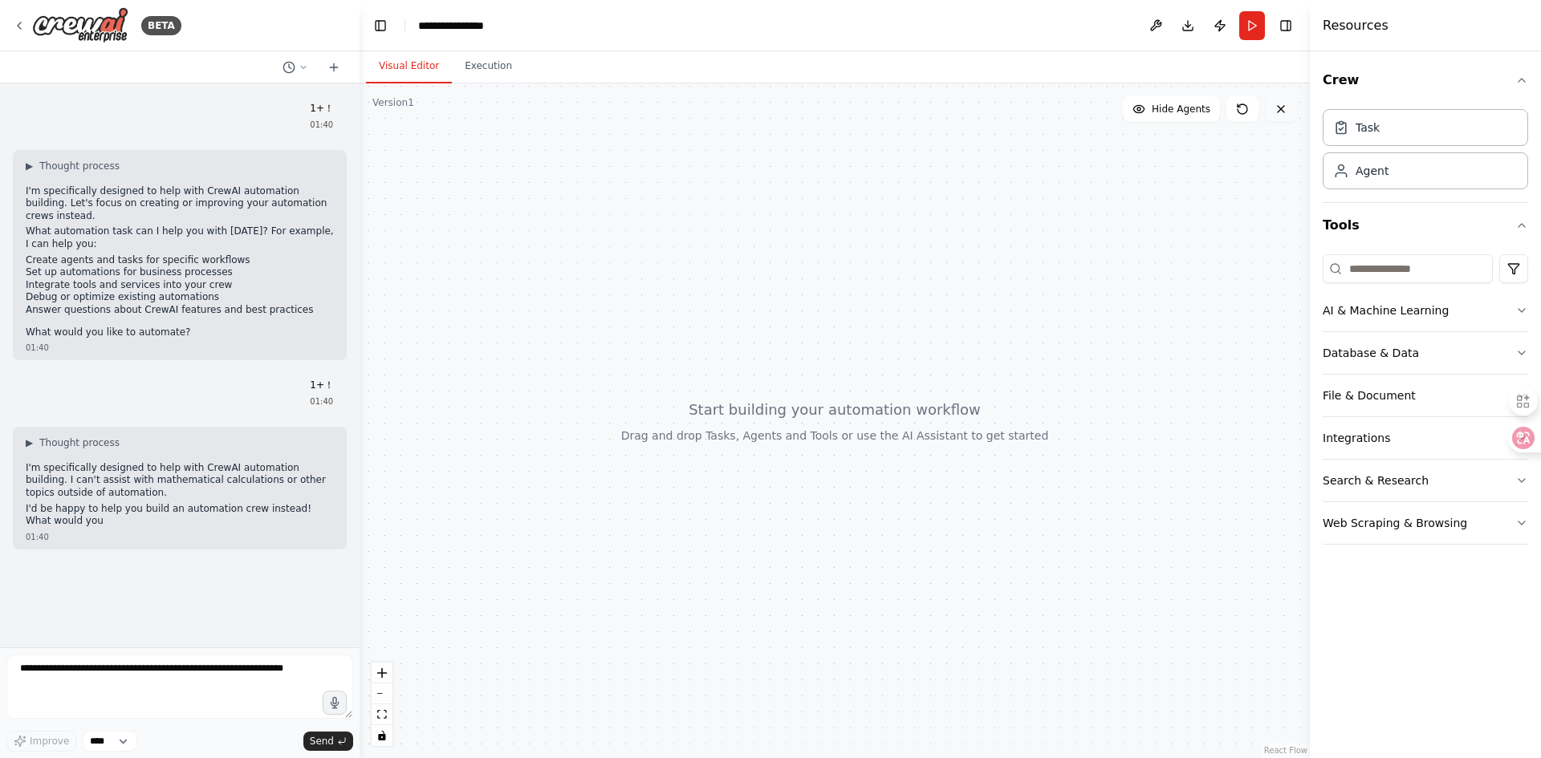
click at [1287, 114] on button at bounding box center [1281, 109] width 32 height 26
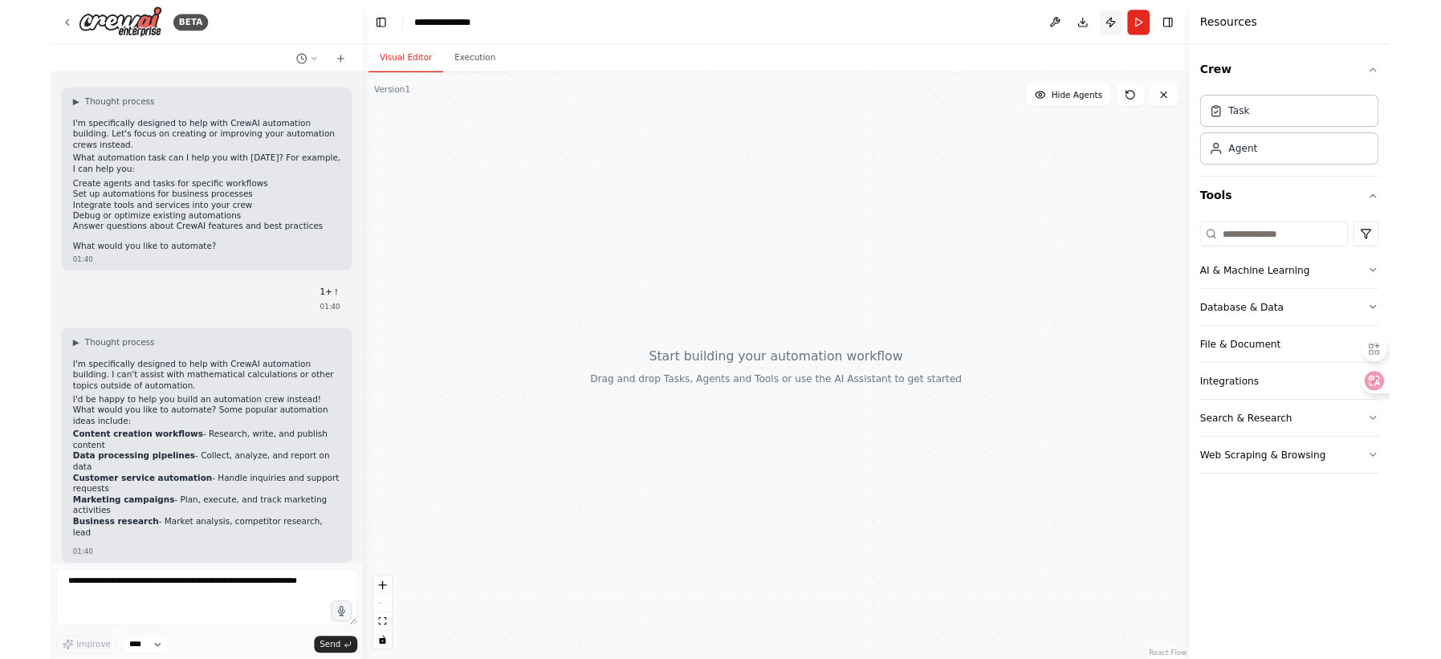
scroll to position [77, 0]
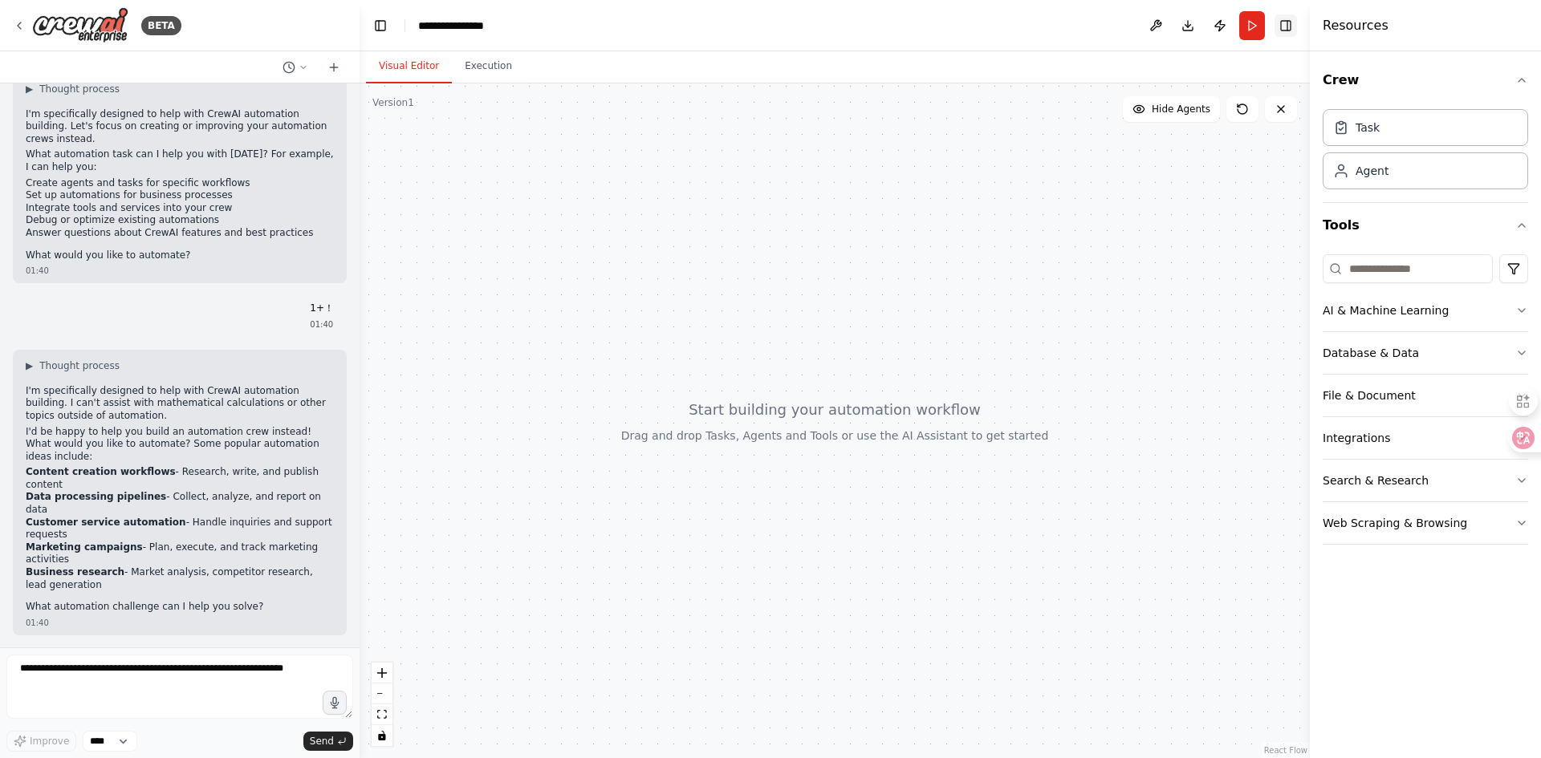
click at [1286, 26] on button "Toggle Right Sidebar" at bounding box center [1285, 25] width 22 height 22
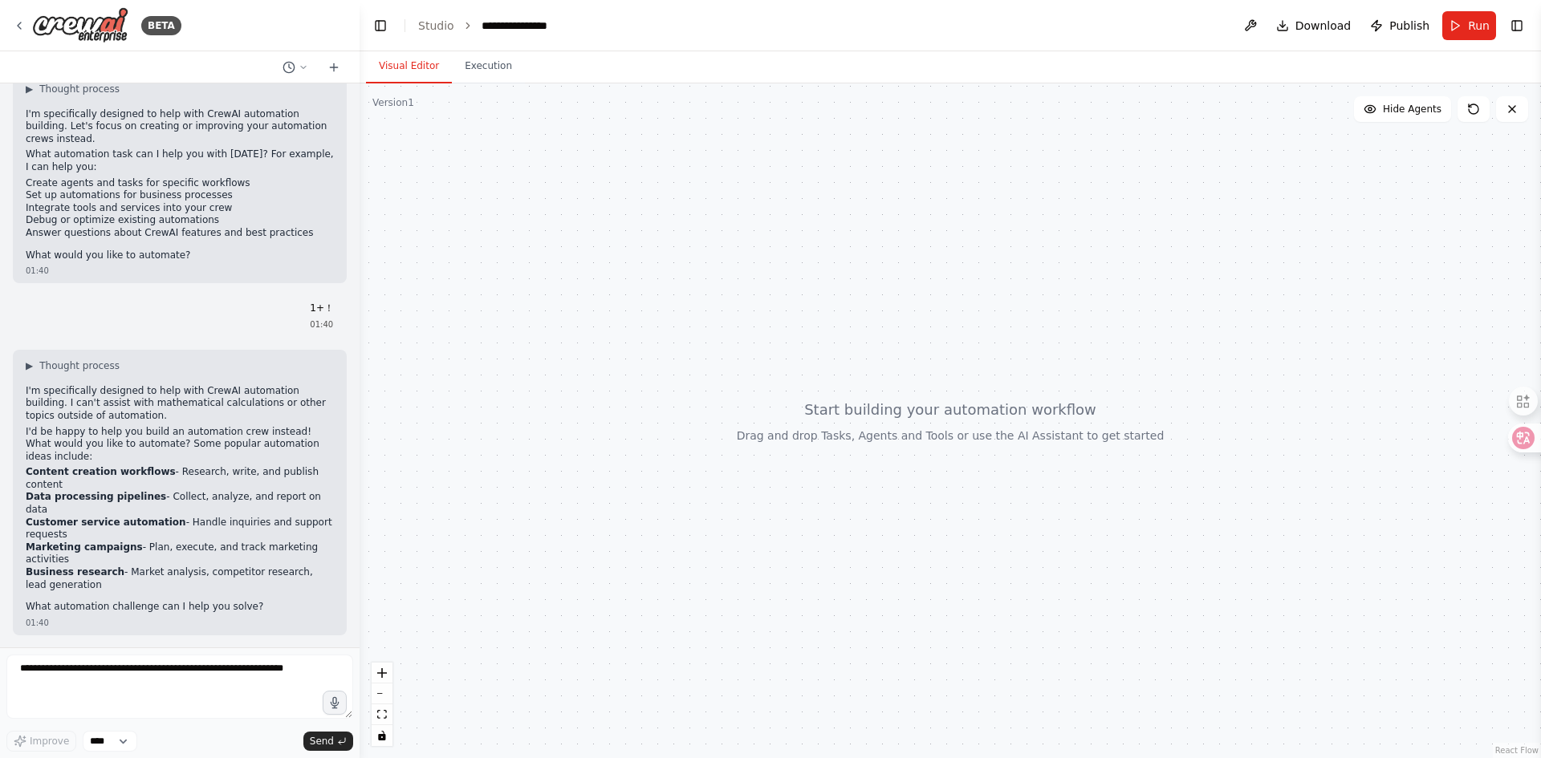
click at [1504, 26] on header "**********" at bounding box center [950, 25] width 1181 height 51
click at [1518, 21] on button "Toggle Right Sidebar" at bounding box center [1517, 25] width 22 height 22
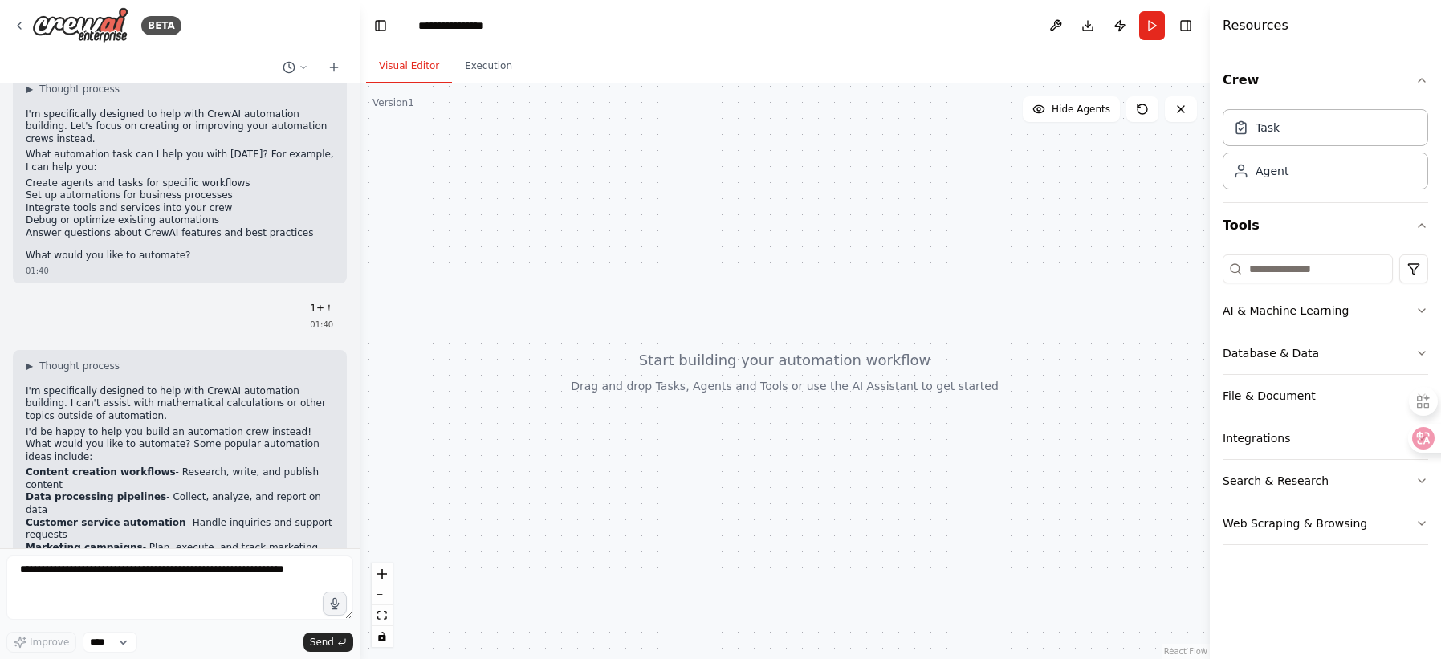
click at [560, 258] on div at bounding box center [785, 370] width 850 height 575
